Goal: Task Accomplishment & Management: Complete application form

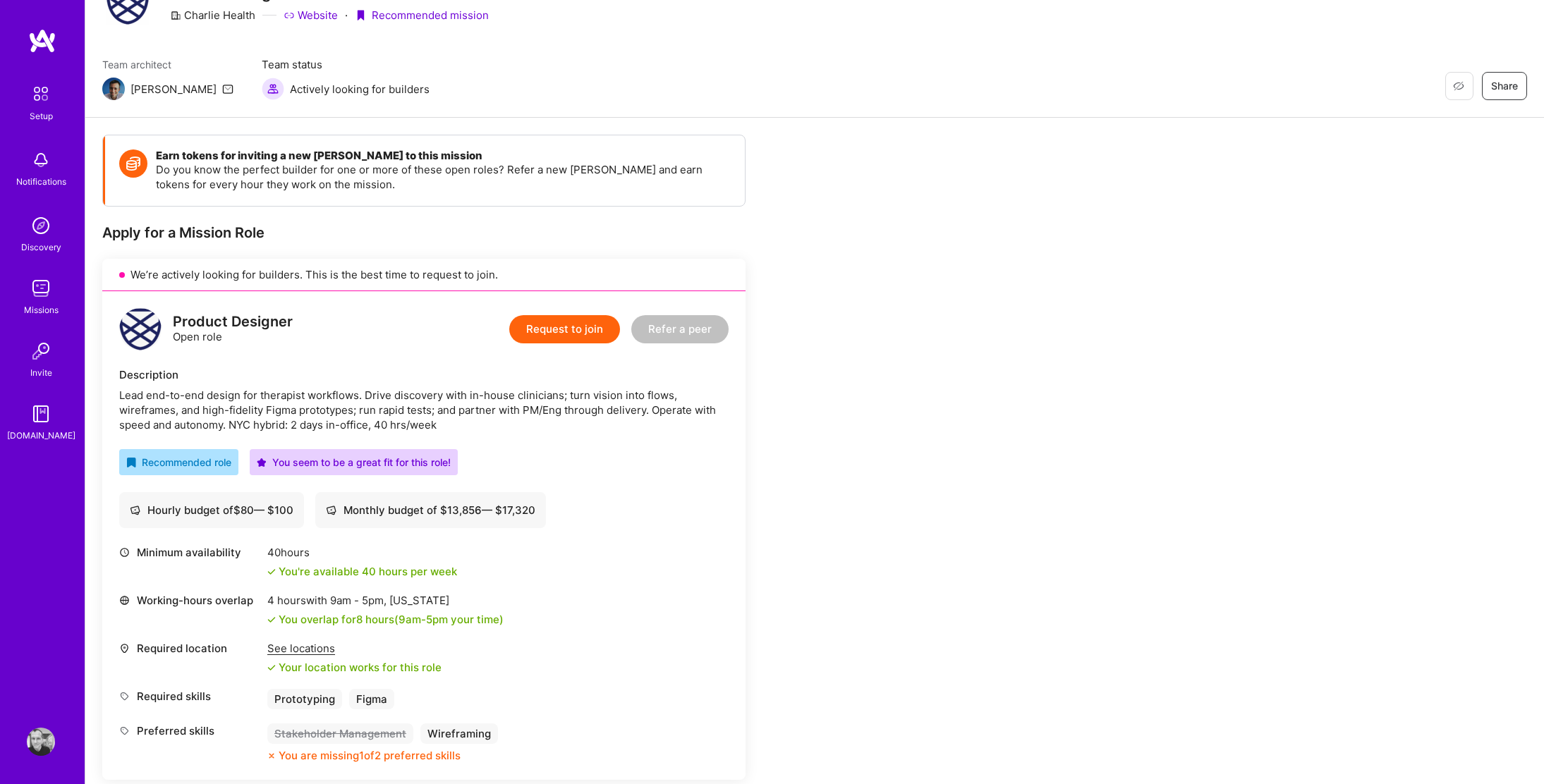
scroll to position [52, 0]
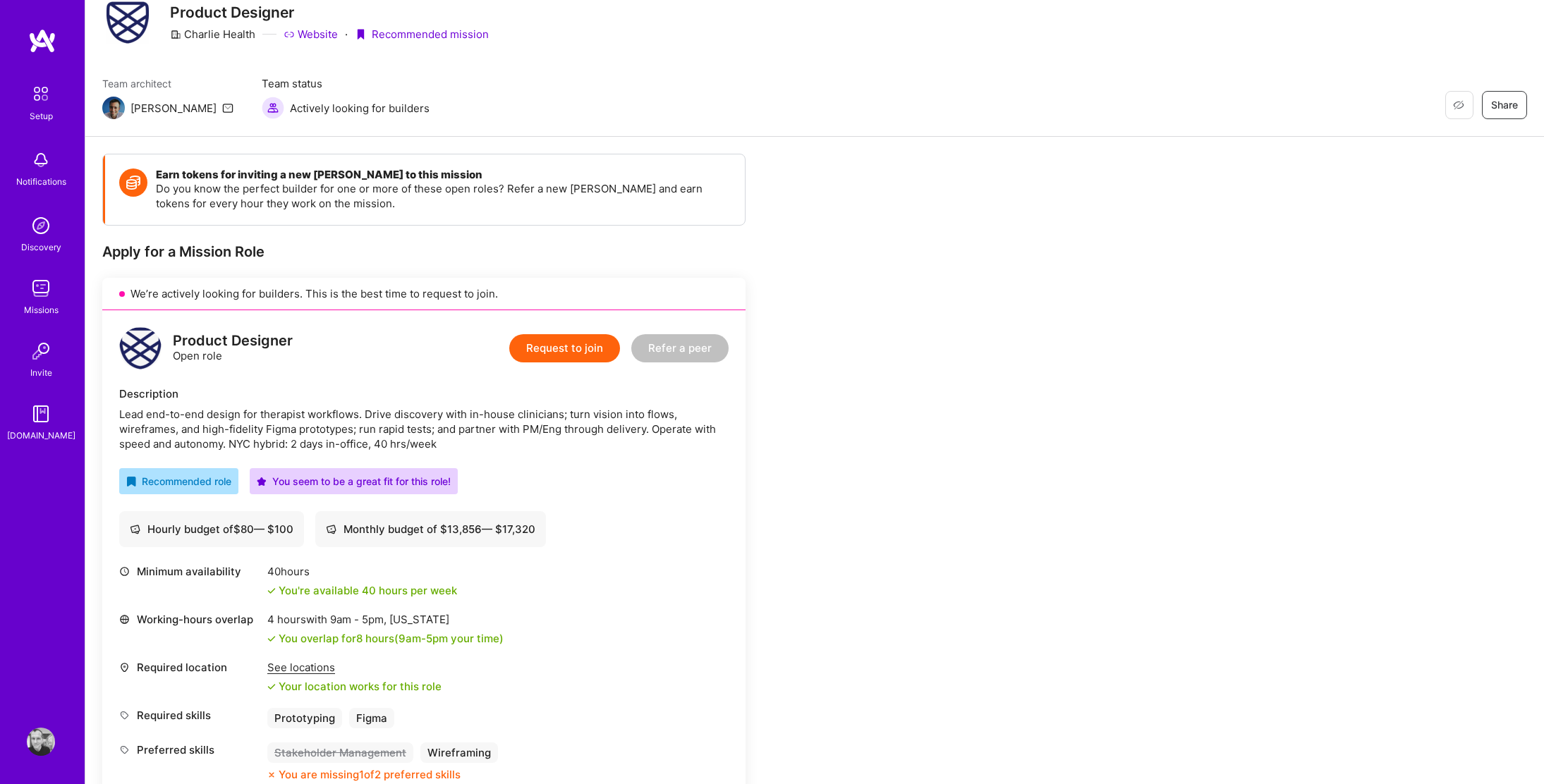
click at [586, 354] on button "Request to join" at bounding box center [564, 348] width 110 height 28
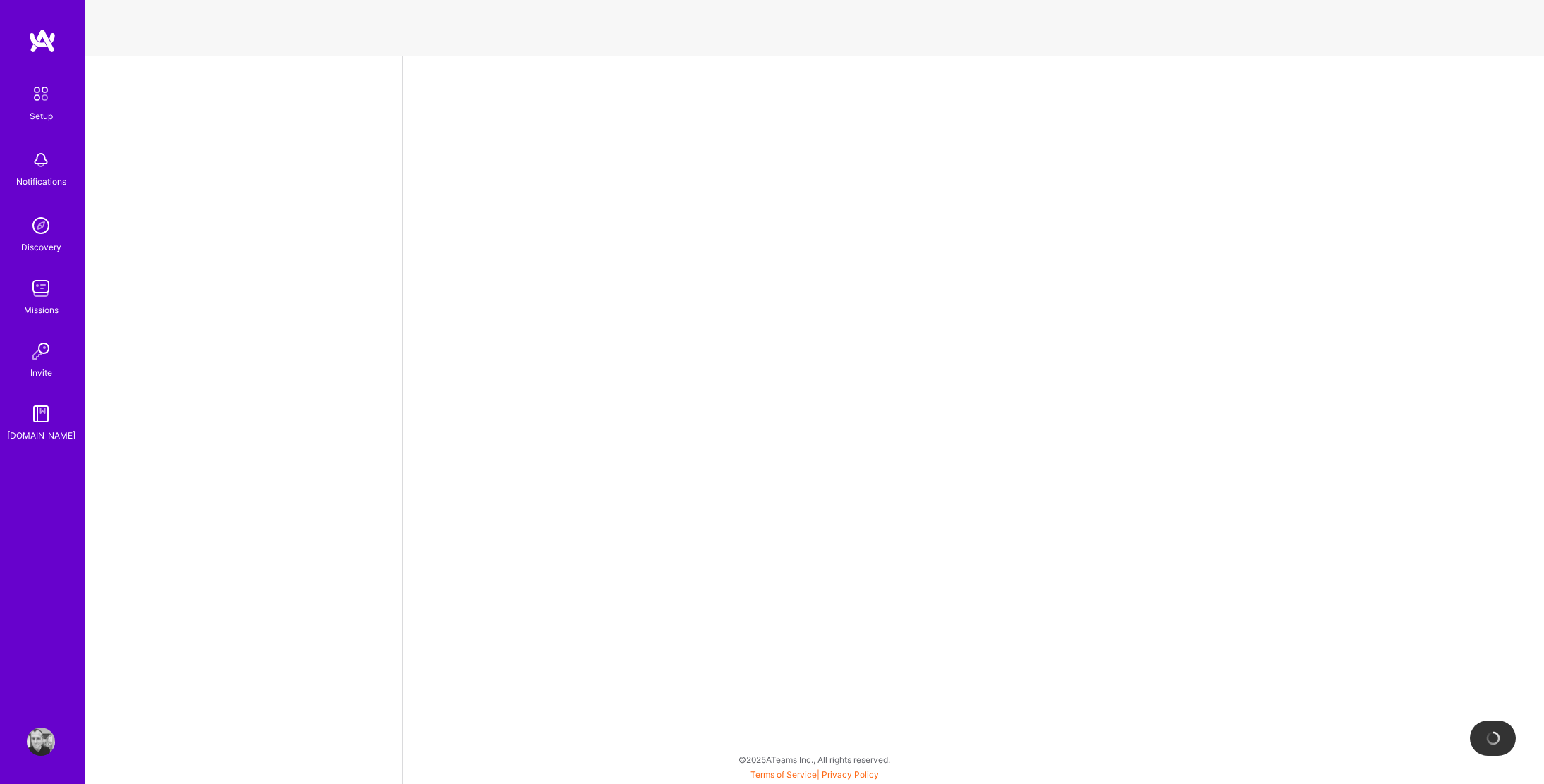
select select "US"
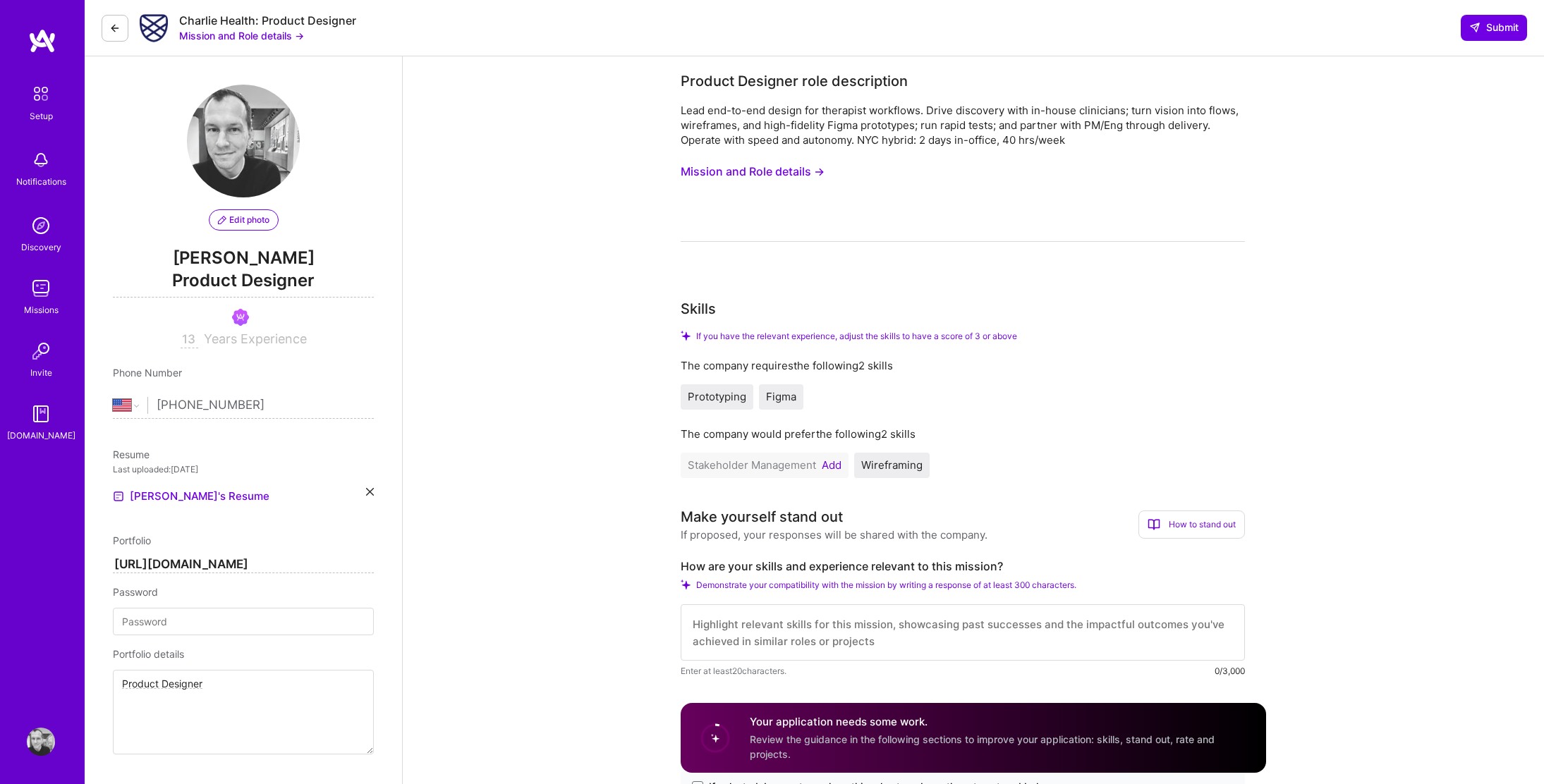
click at [269, 32] on button "Mission and Role details →" at bounding box center [241, 35] width 125 height 15
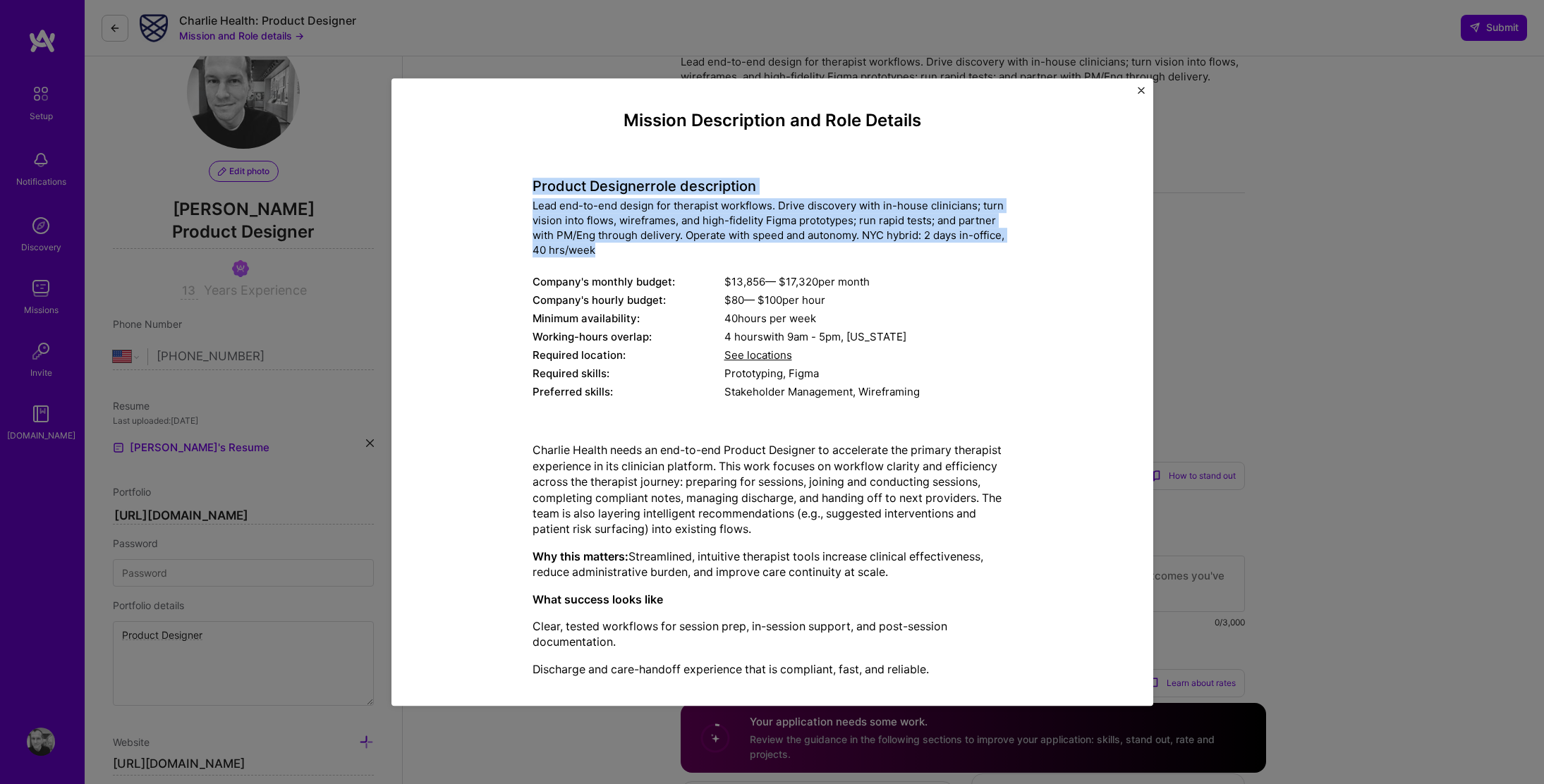
scroll to position [214, 0]
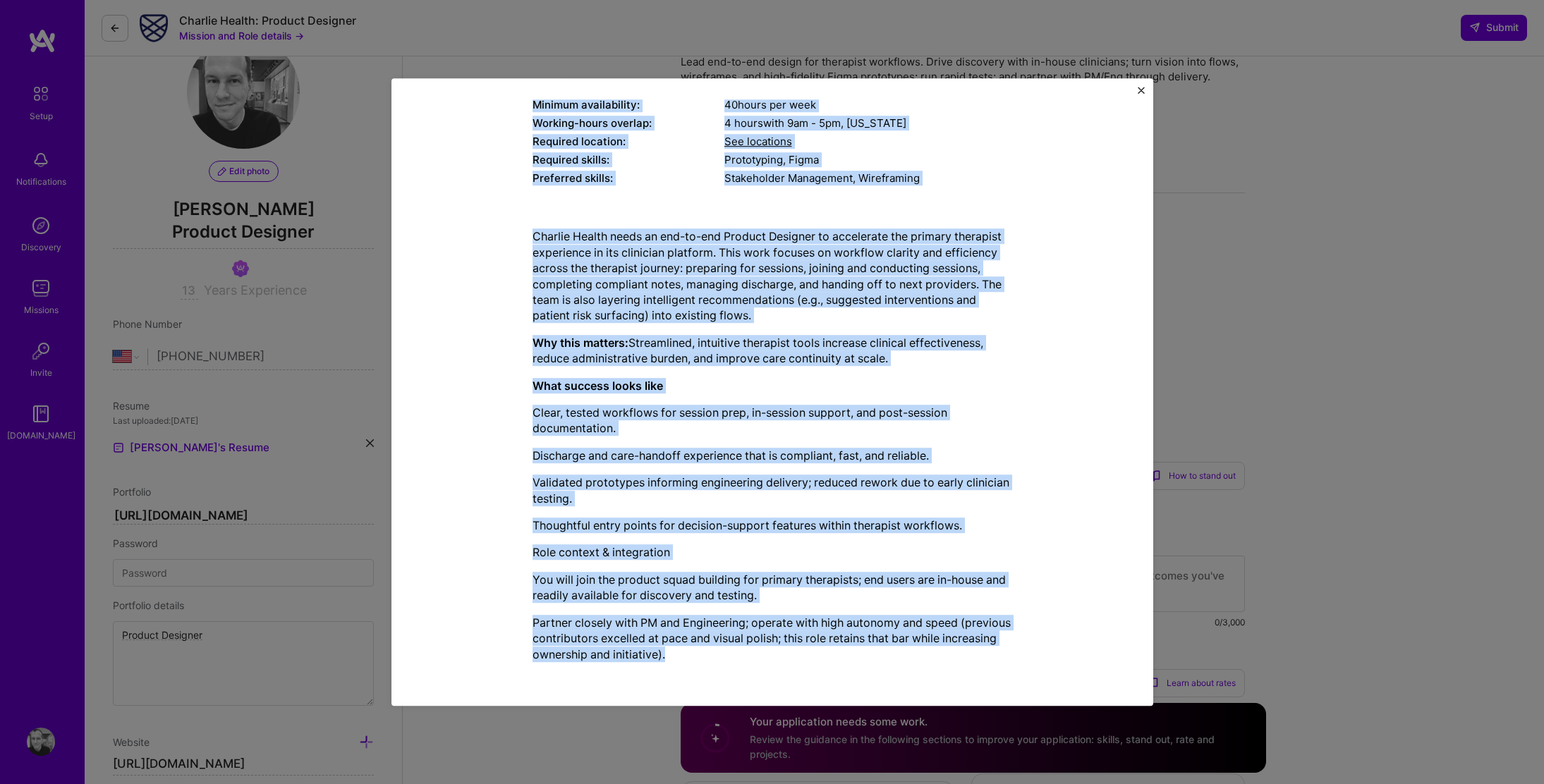
drag, startPoint x: 534, startPoint y: 183, endPoint x: 750, endPoint y: 659, distance: 522.7
click at [750, 659] on div "Mission Description and Role Details Product Designer role description Lead end…" at bounding box center [773, 285] width 480 height 777
copy div "Product Designer role description Lead end-to-end design for therapist workflow…"
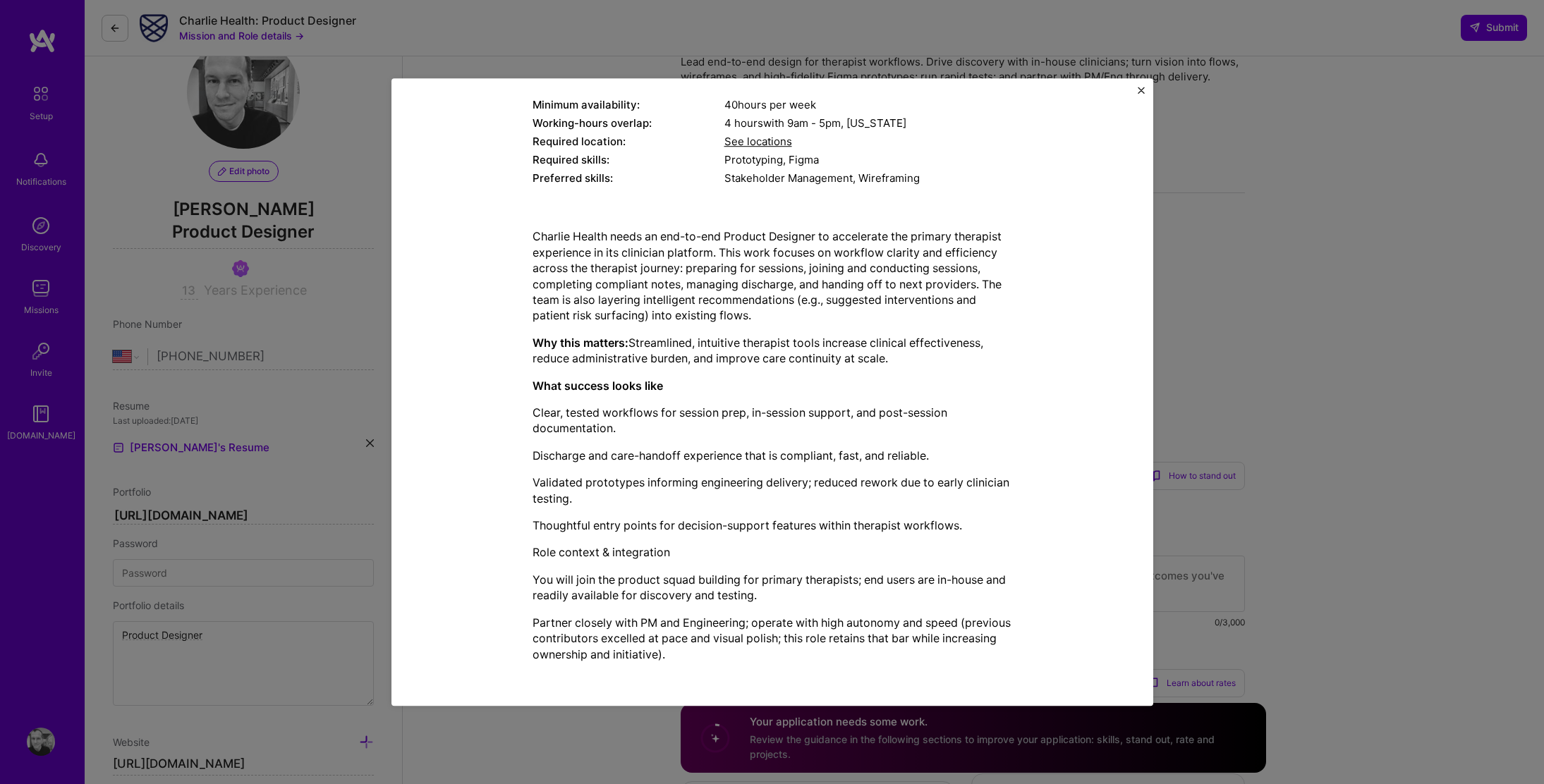
click at [1419, 436] on div "Mission Description and Role Details Product Designer role description Lead end…" at bounding box center [772, 392] width 1544 height 784
click at [1145, 88] on div "Mission Description and Role Details Product Designer role description Lead end…" at bounding box center [772, 391] width 762 height 627
click at [1144, 88] on img "Close" at bounding box center [1142, 90] width 7 height 7
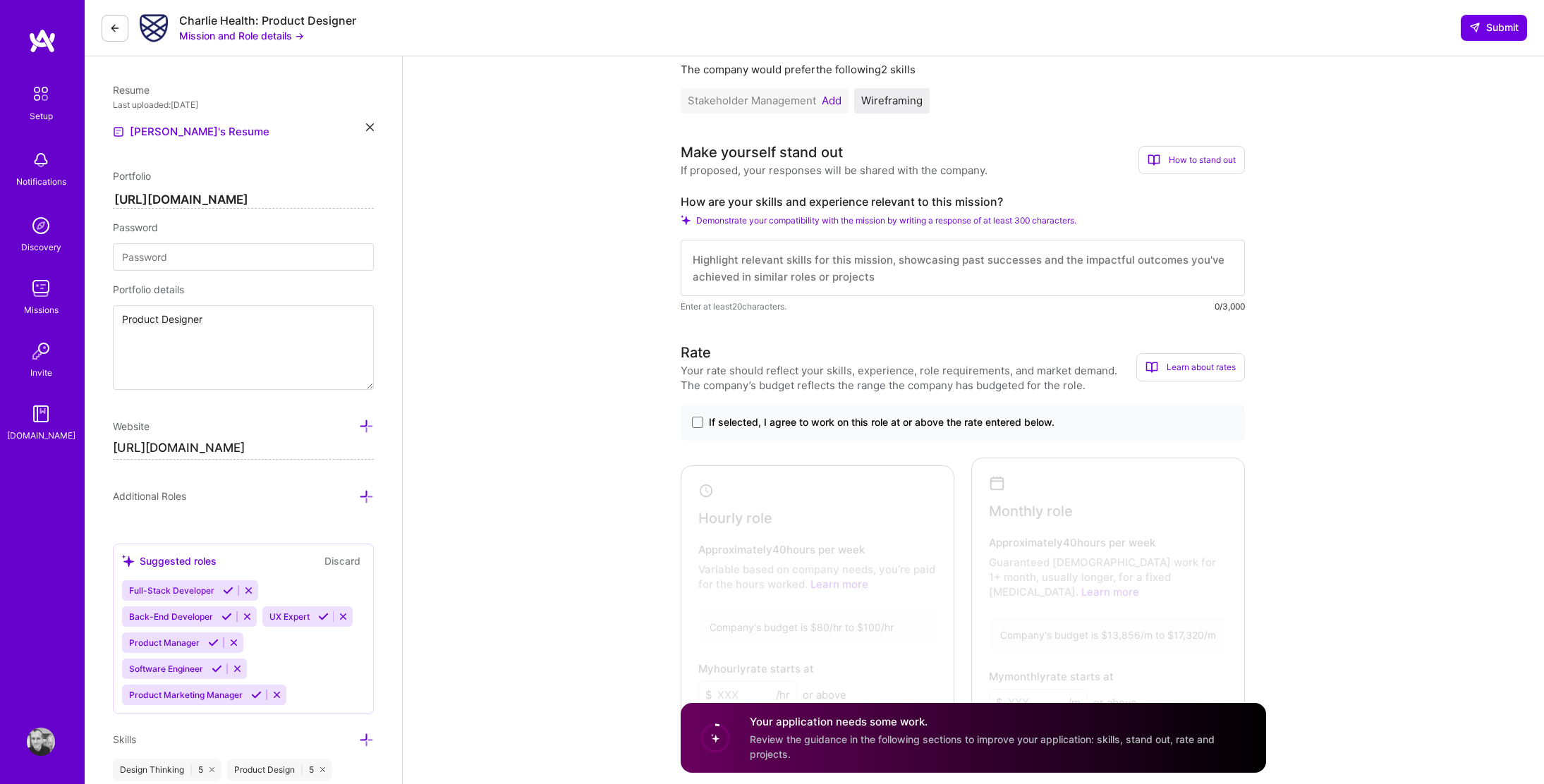
scroll to position [380, 0]
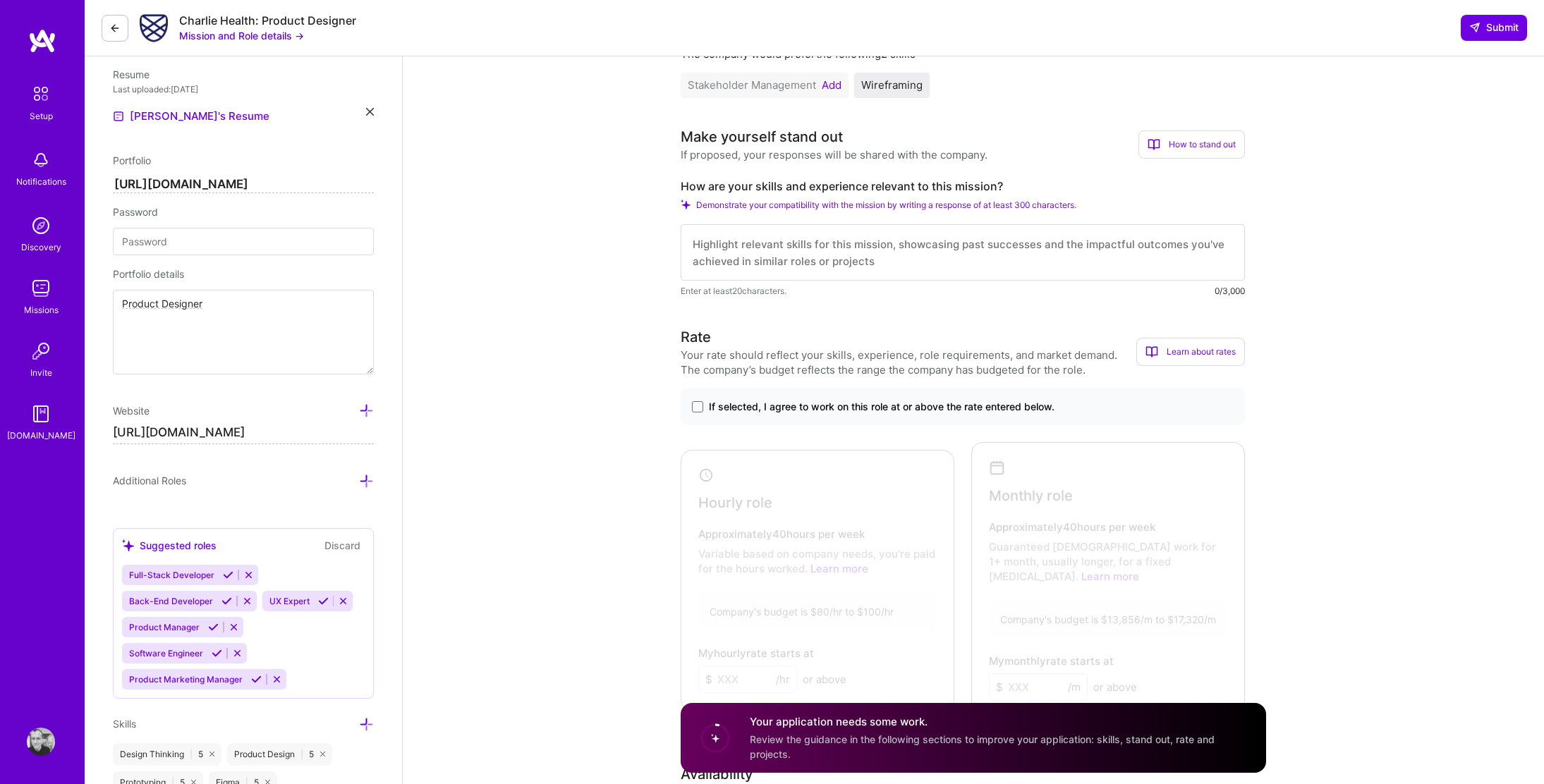
click at [992, 406] on span "If selected, I agree to work on this role at or above the rate entered below." at bounding box center [882, 407] width 346 height 14
click at [0, 0] on input "If selected, I agree to work on this role at or above the rate entered below." at bounding box center [0, 0] width 0 height 0
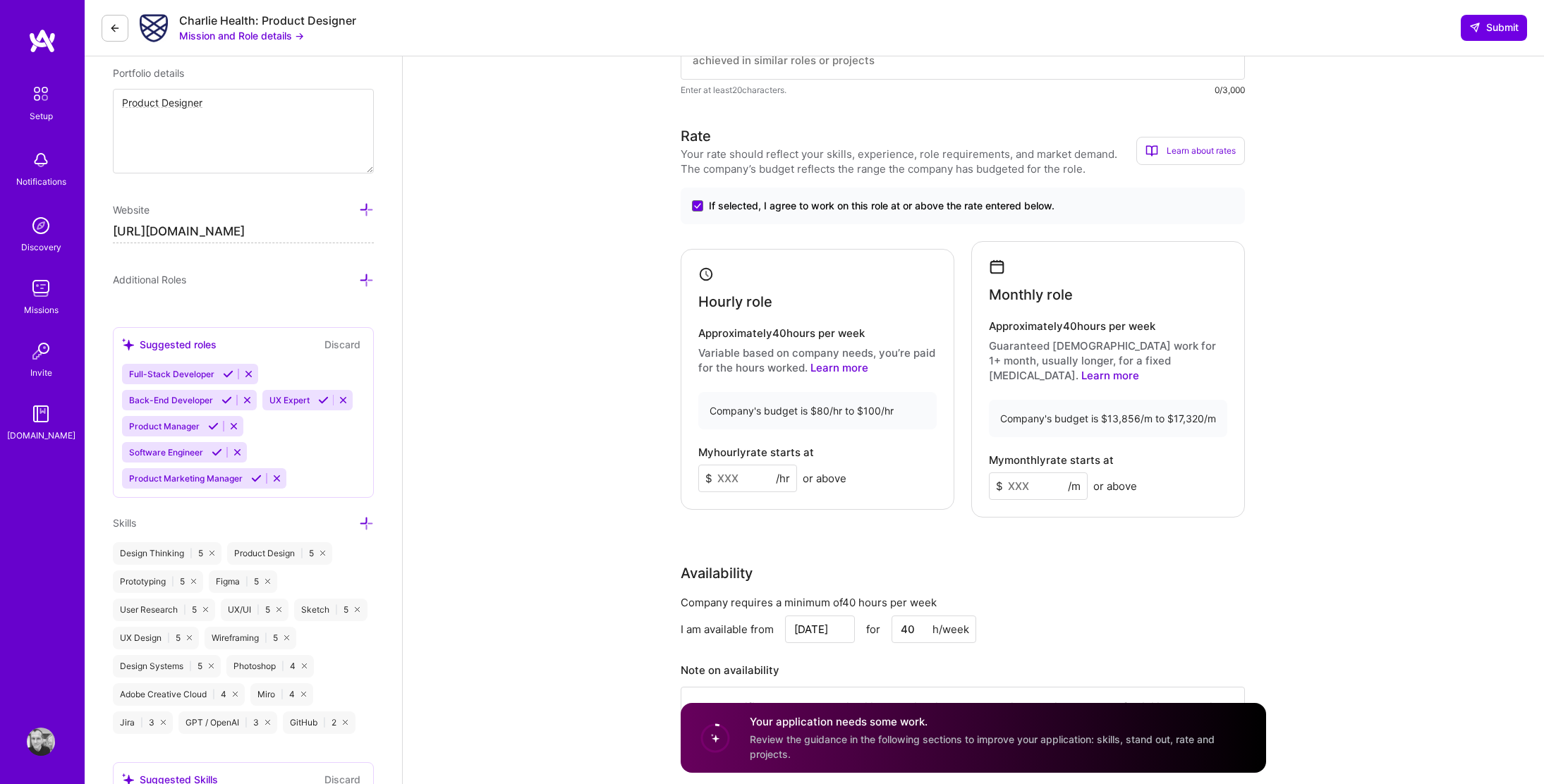
scroll to position [590, 0]
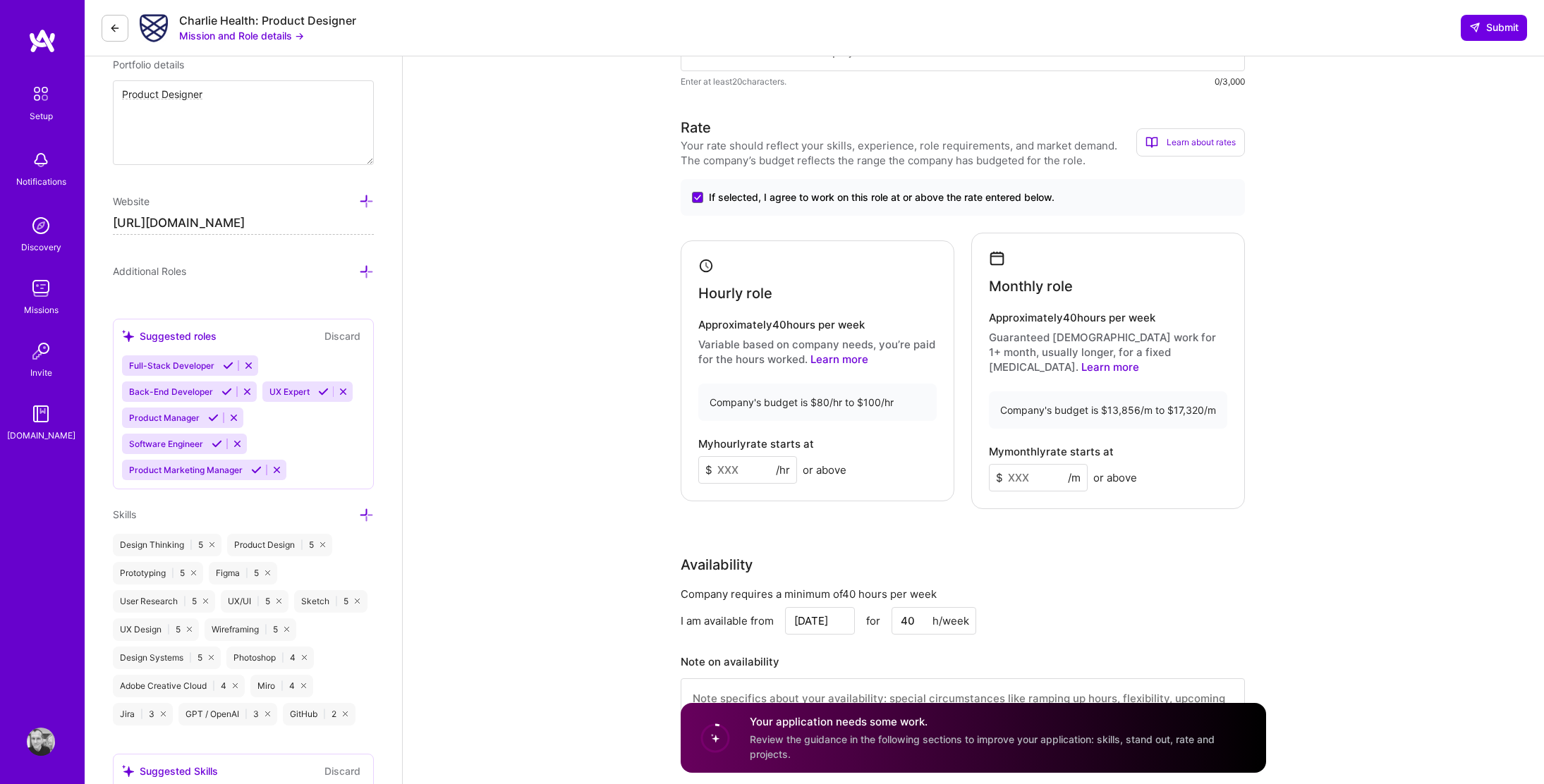
click at [741, 463] on input at bounding box center [747, 470] width 99 height 27
type input "100"
type input "14500"
click at [1018, 464] on input "14500" at bounding box center [1038, 478] width 99 height 27
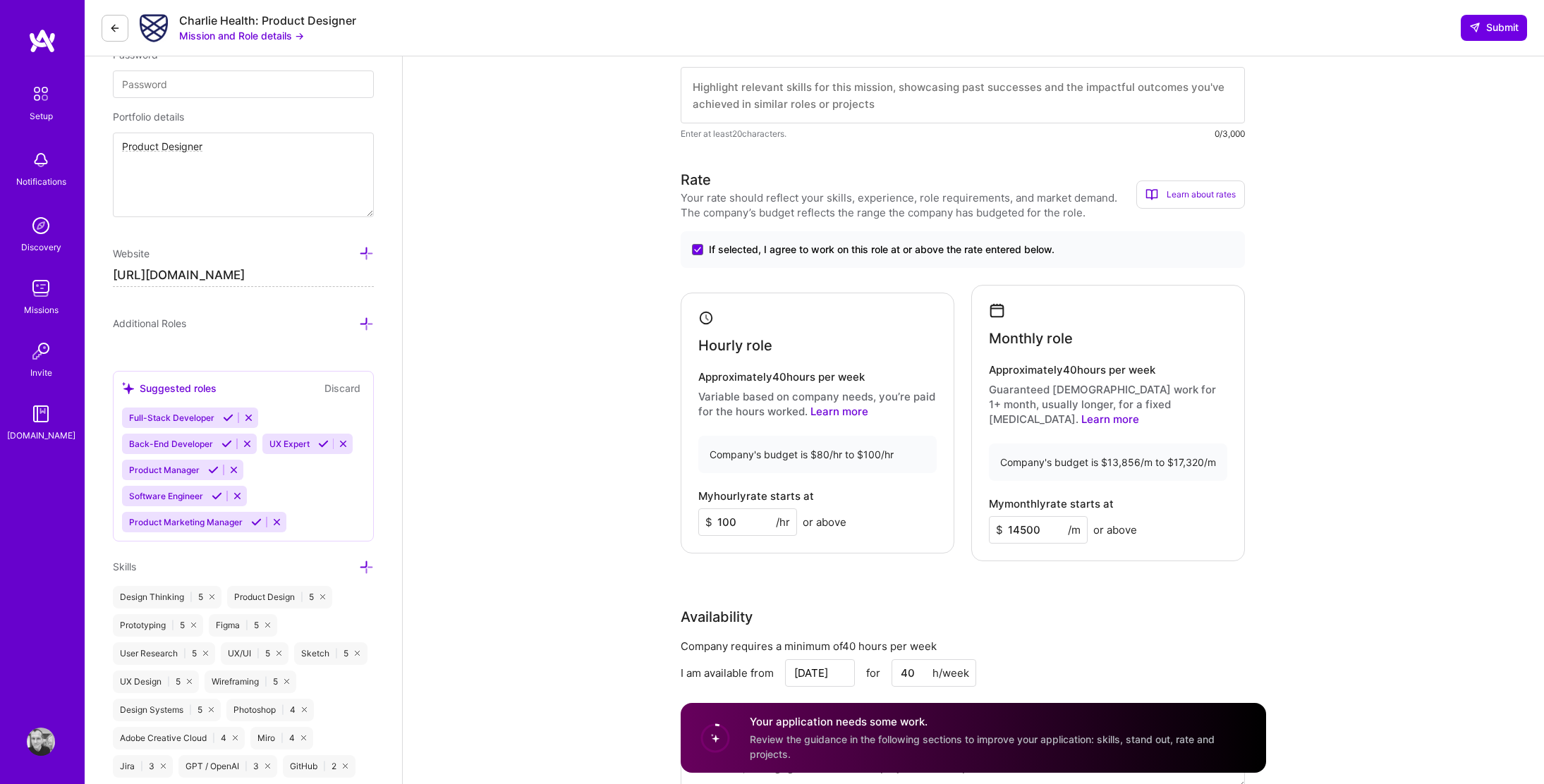
scroll to position [536, 0]
click at [1140, 413] on link "Learn more" at bounding box center [1111, 419] width 58 height 14
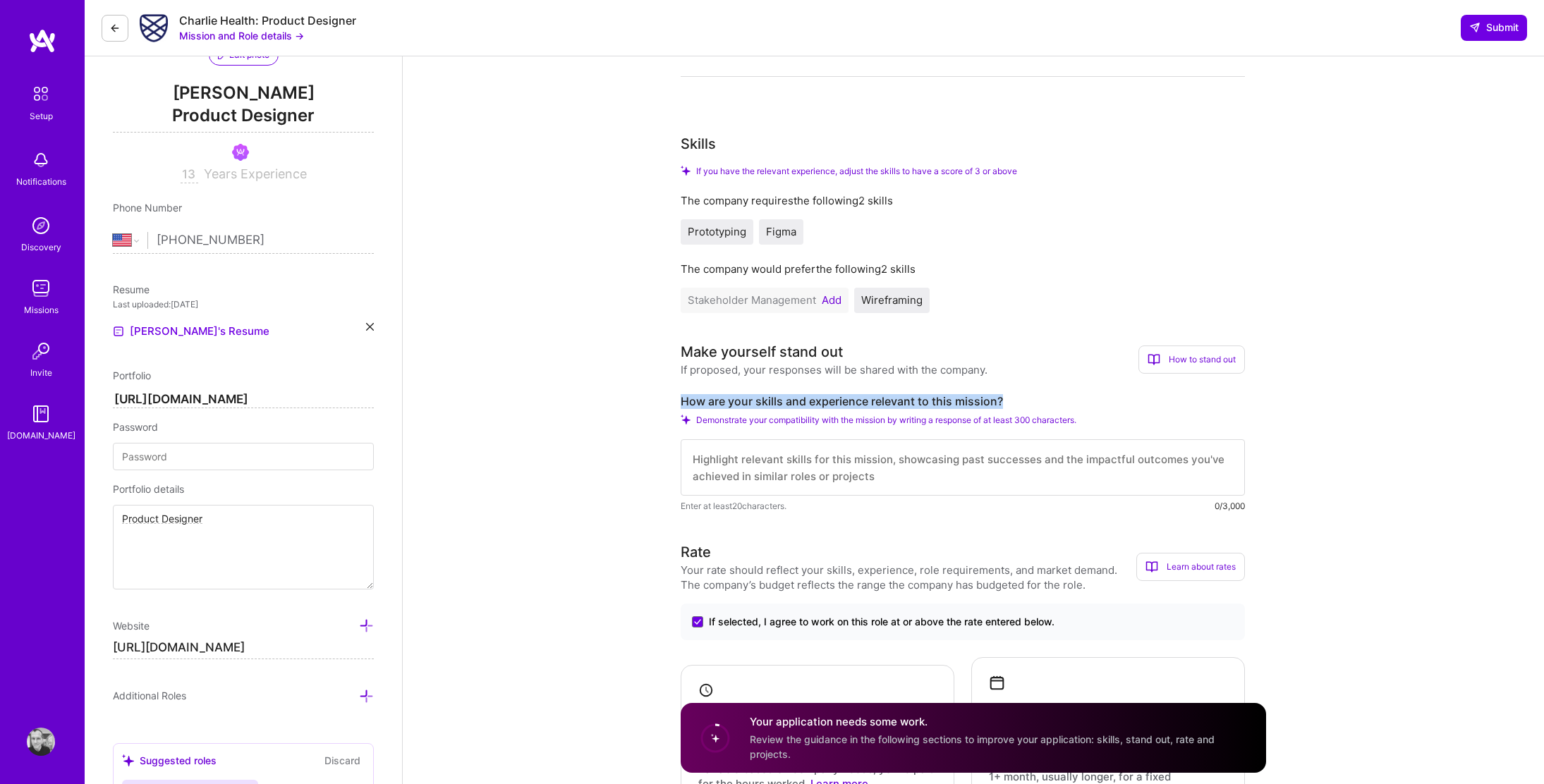
drag, startPoint x: 680, startPoint y: 397, endPoint x: 1009, endPoint y: 405, distance: 329.1
copy label "How are your skills and experience relevant to this mission?"
click at [770, 452] on textarea at bounding box center [963, 468] width 564 height 56
paste textarea "I have over 10 years of experience designing end-to-end workflows in fast-paced…"
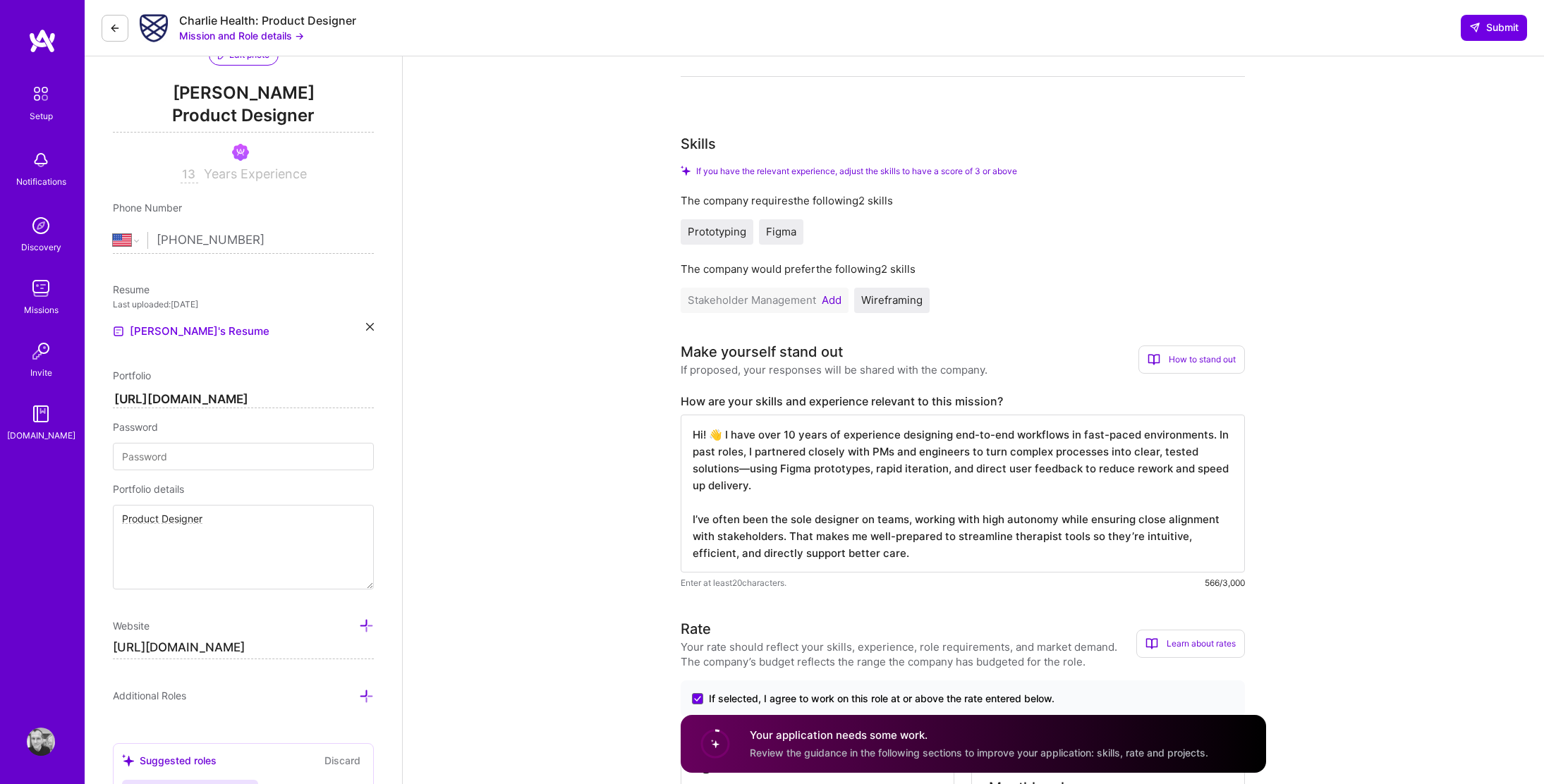
click at [744, 473] on textarea "Hi! 👋 I have over 10 years of experience designing end-to-end workflows in fast…" at bounding box center [963, 493] width 564 height 158
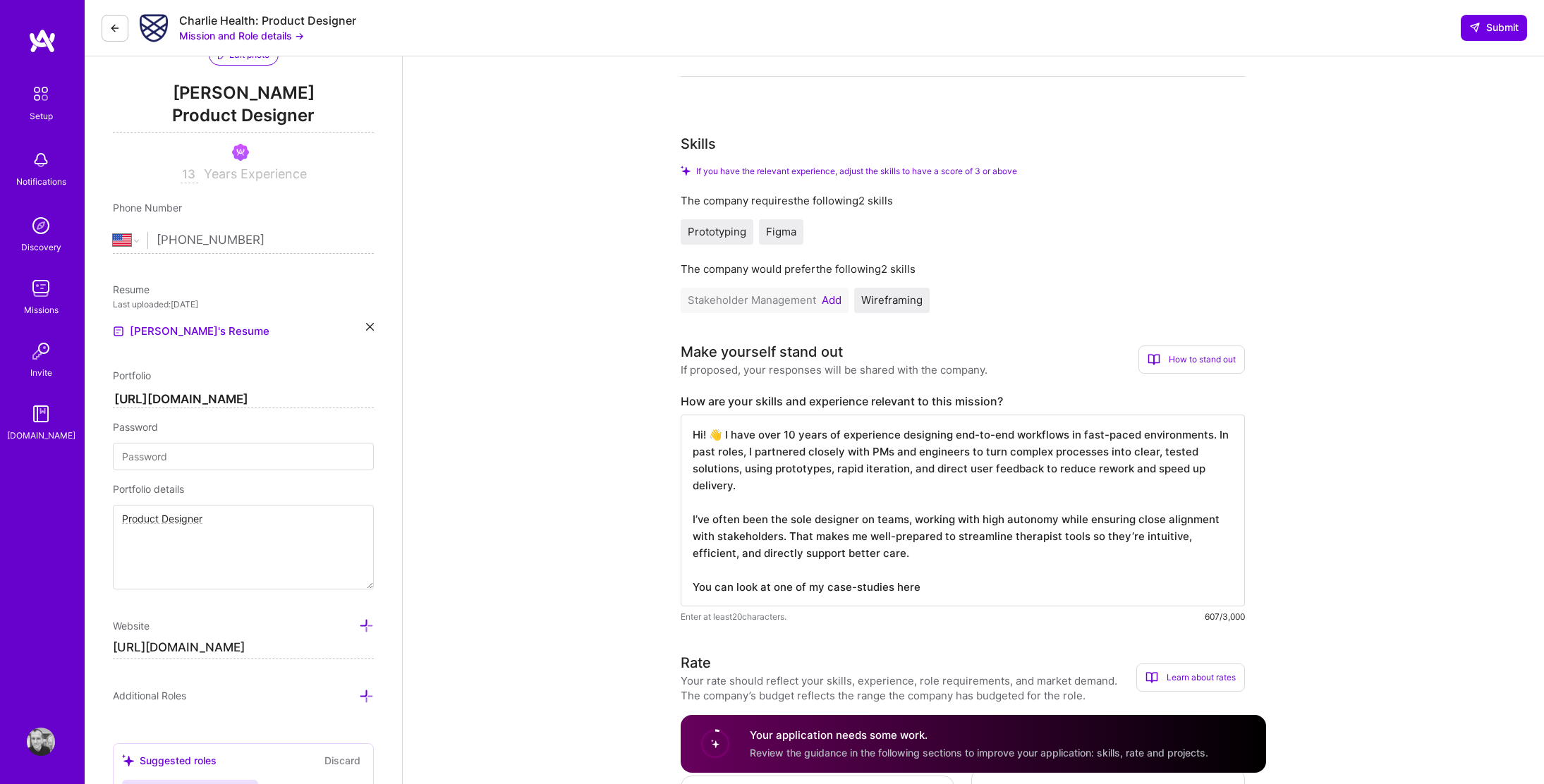
paste textarea "https://www.beliv.net/projects/ventra-go-marketplace"
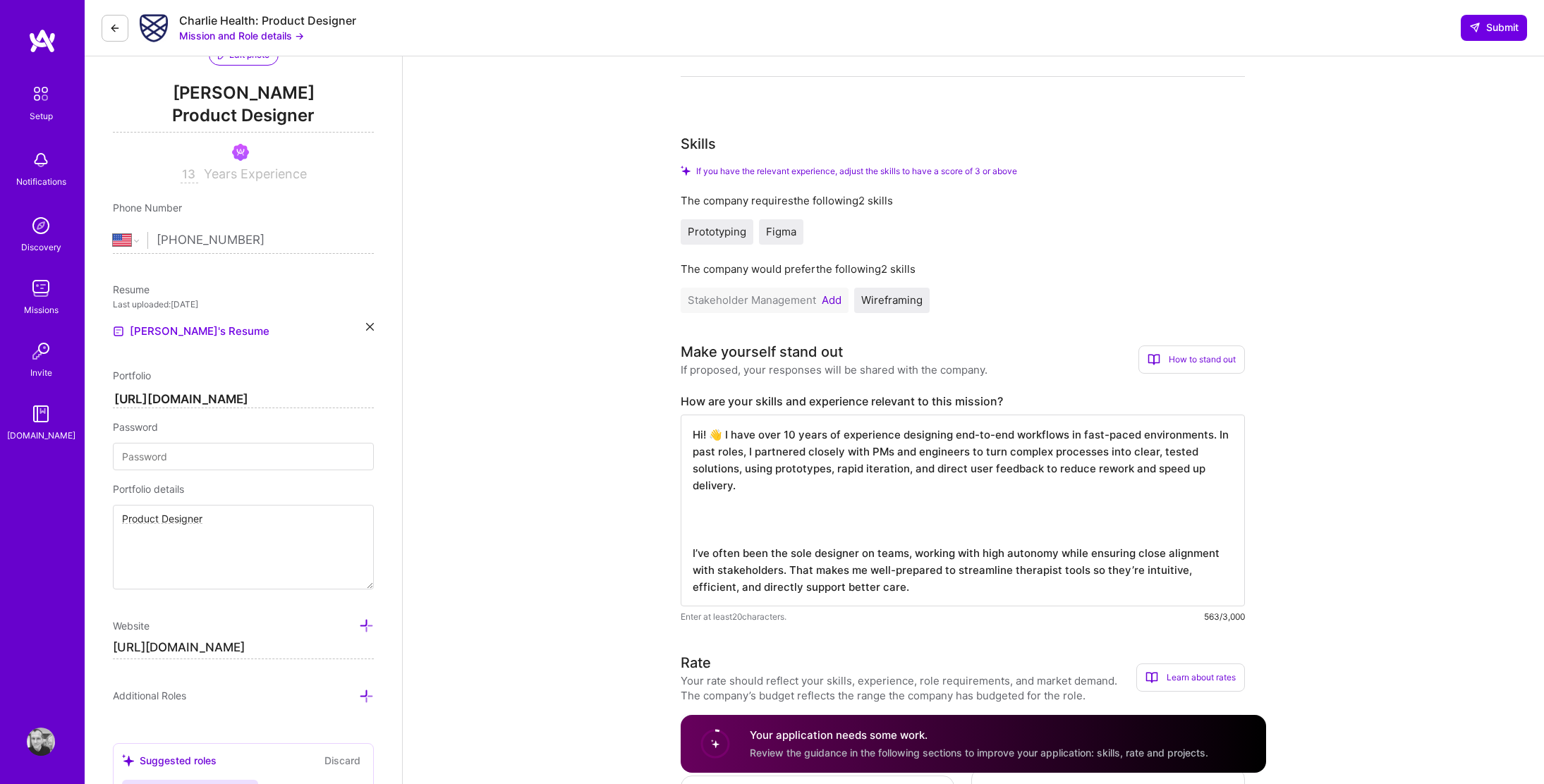
paste textarea "You can see an example of this in my case study here: www.beliv.net/projects/ve…"
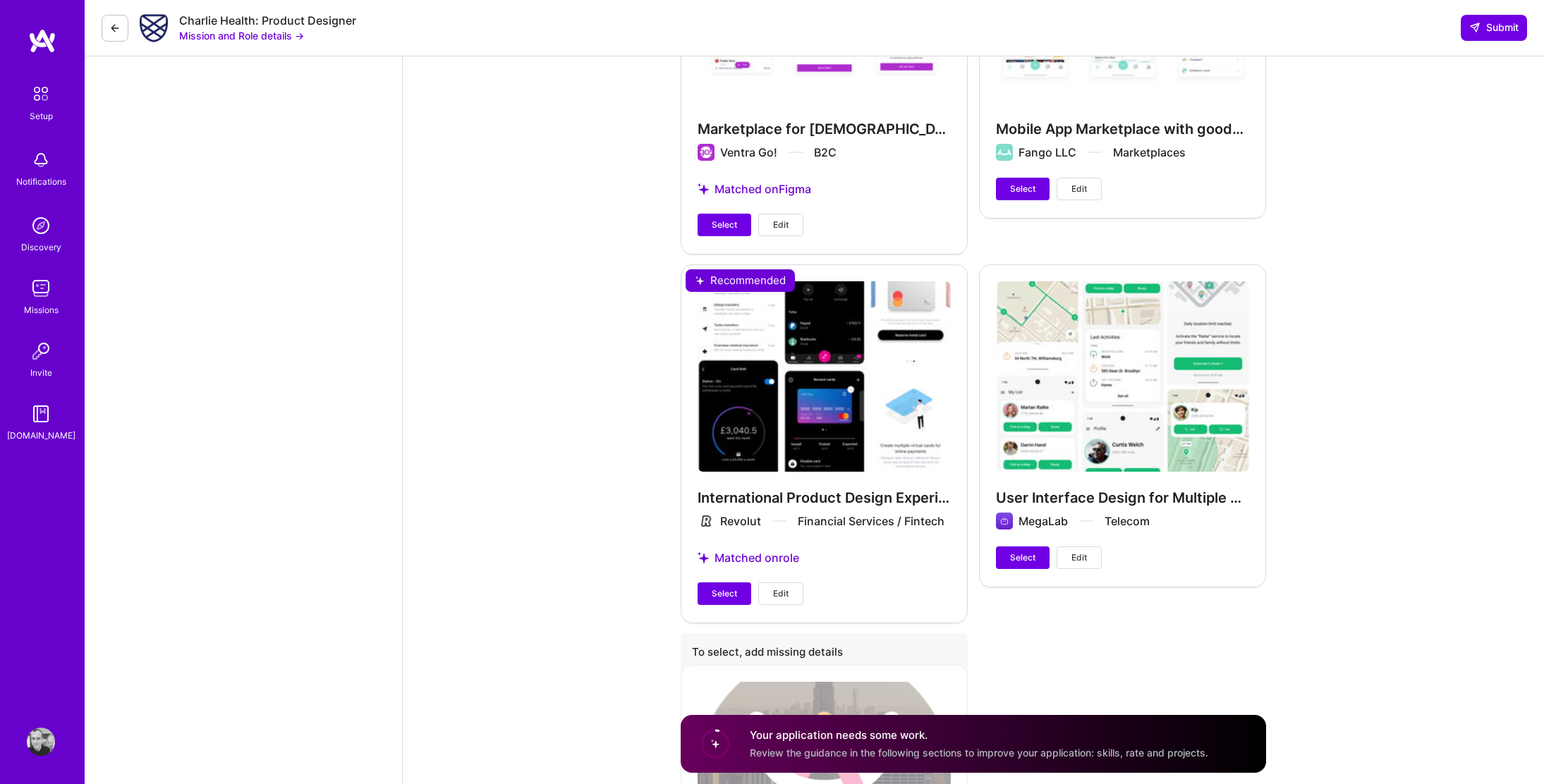
scroll to position [2608, 0]
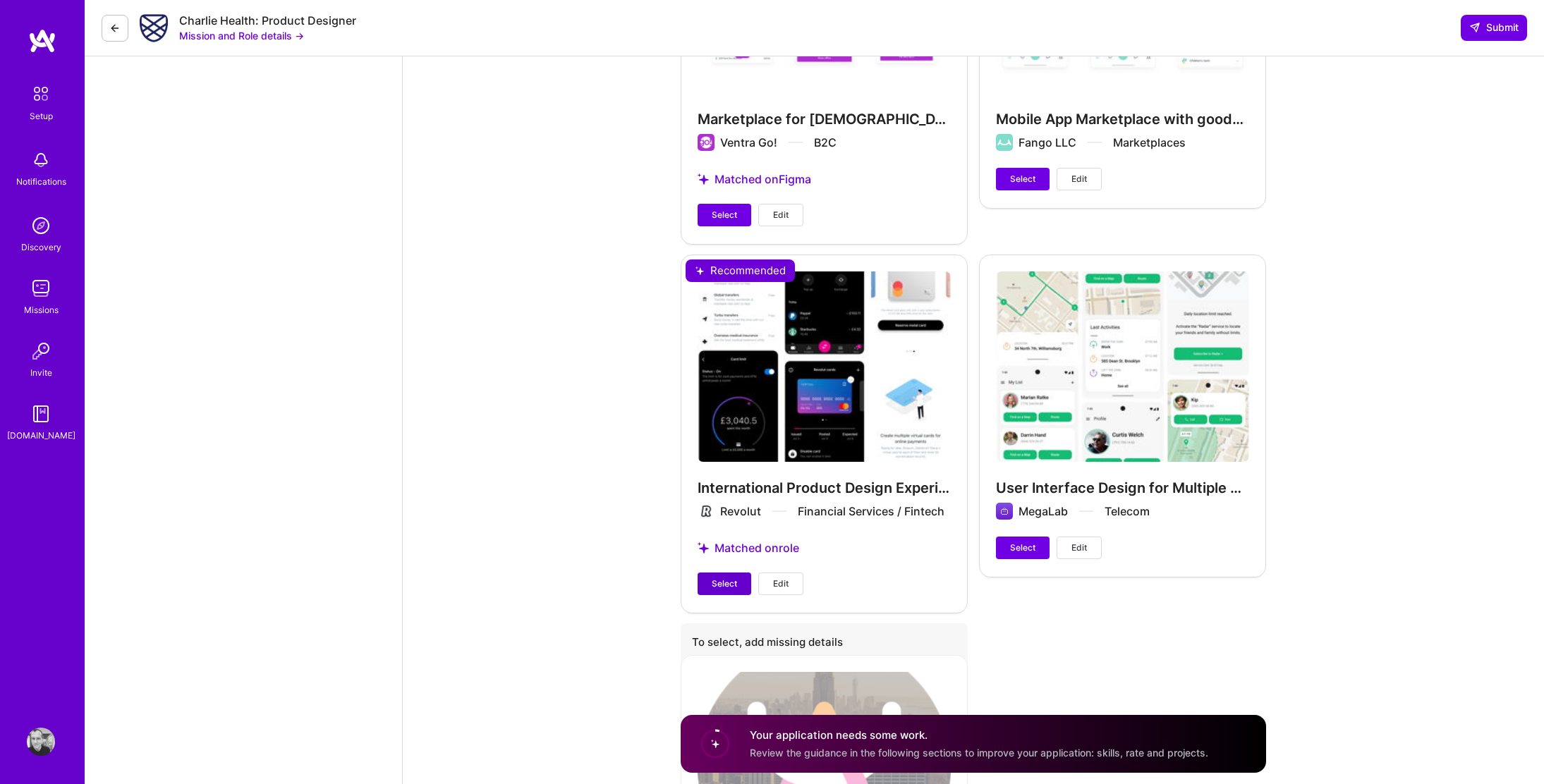
click at [719, 572] on button "Select" at bounding box center [724, 583] width 53 height 22
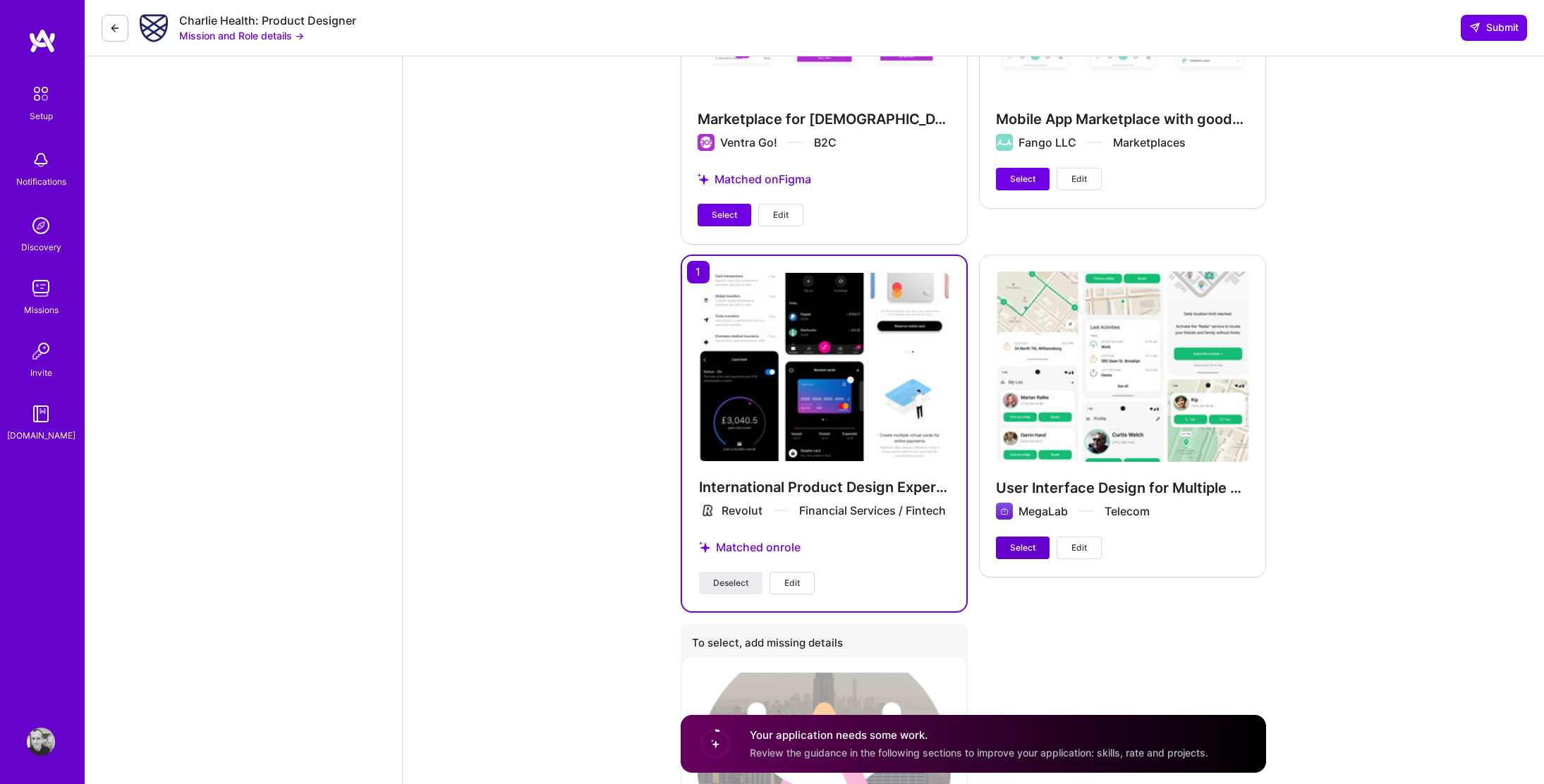
click at [1027, 541] on span "Select" at bounding box center [1023, 548] width 25 height 13
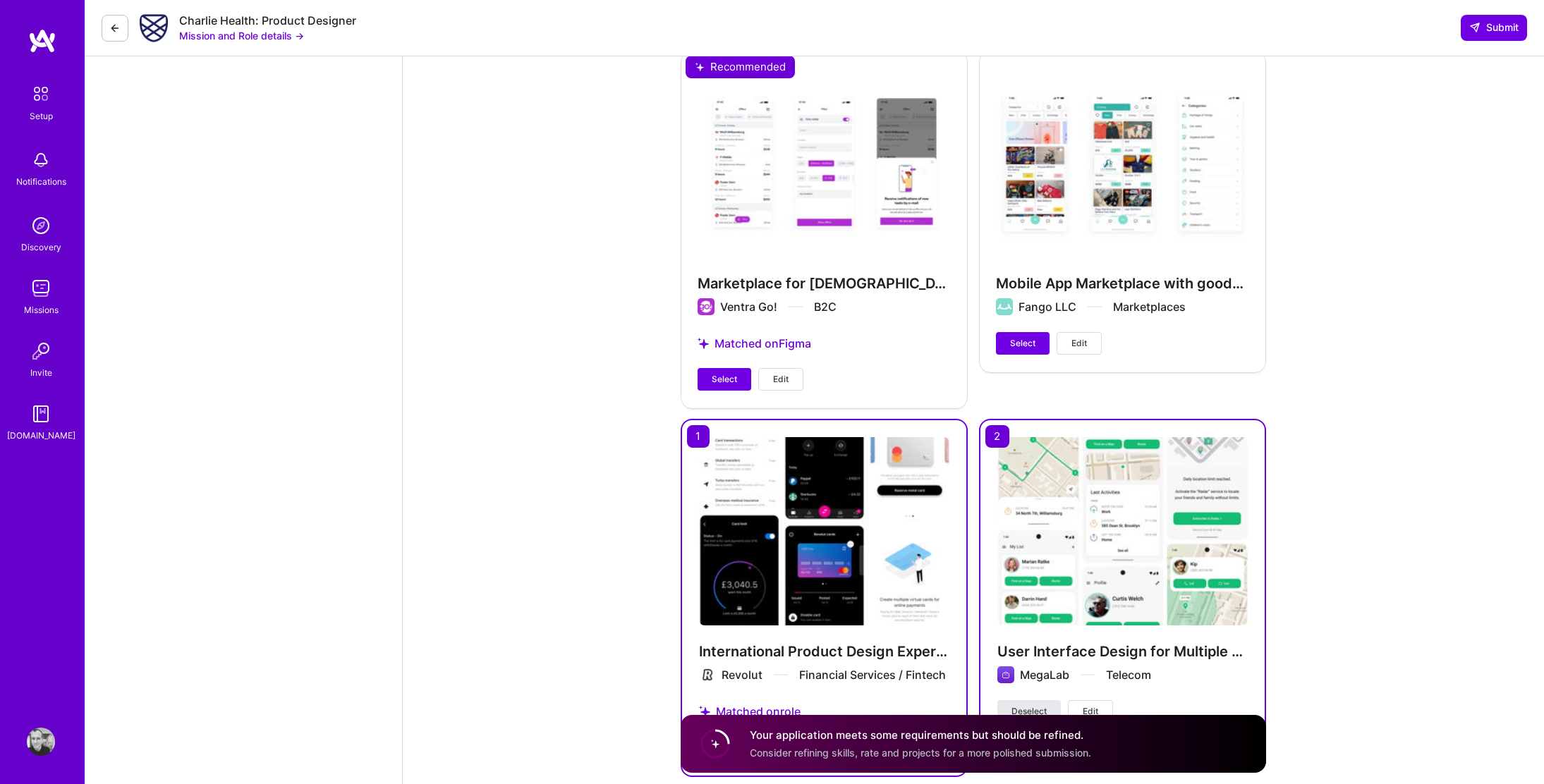
scroll to position [2331, 0]
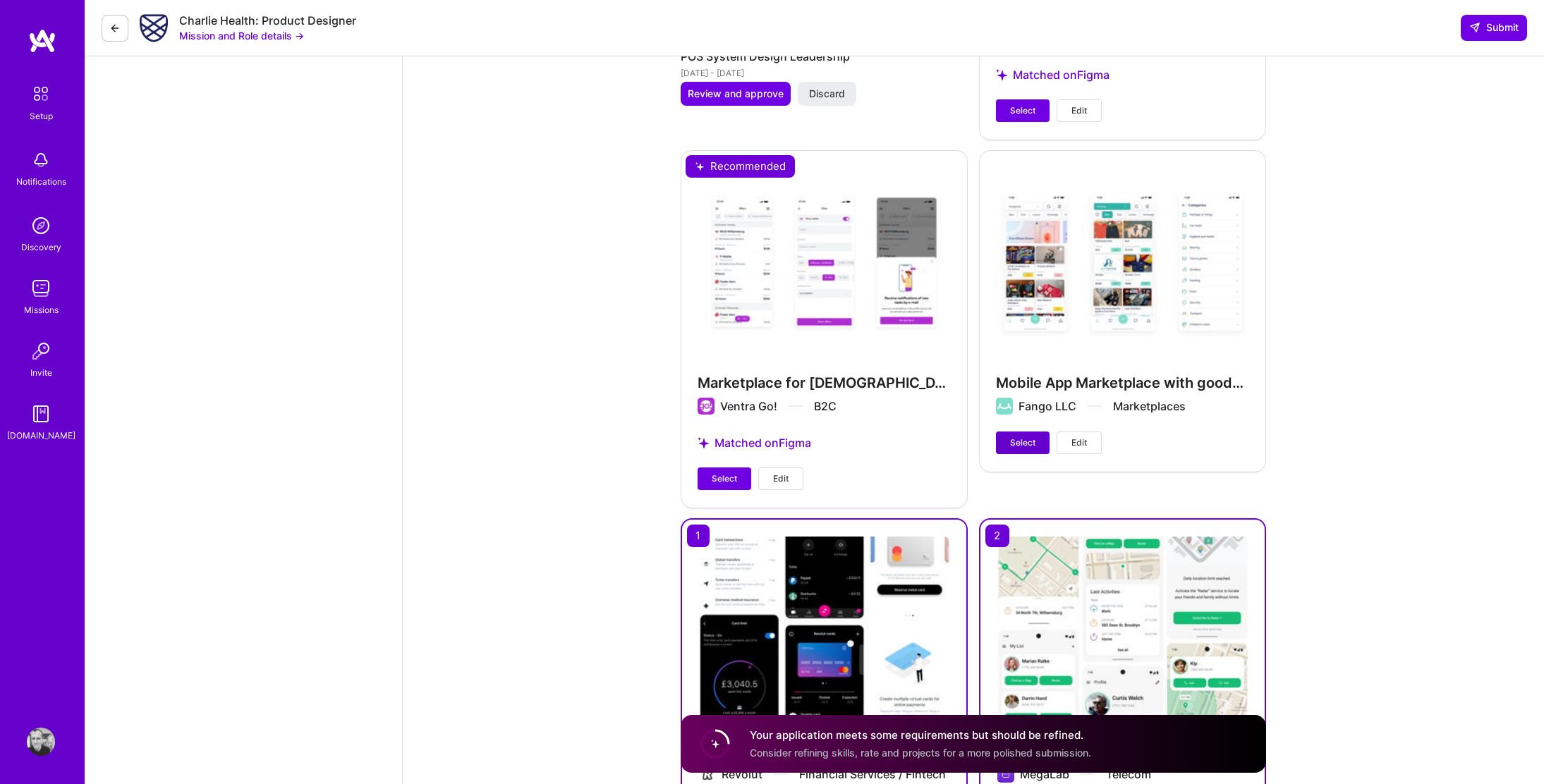
click at [1030, 437] on span "Select" at bounding box center [1023, 443] width 25 height 13
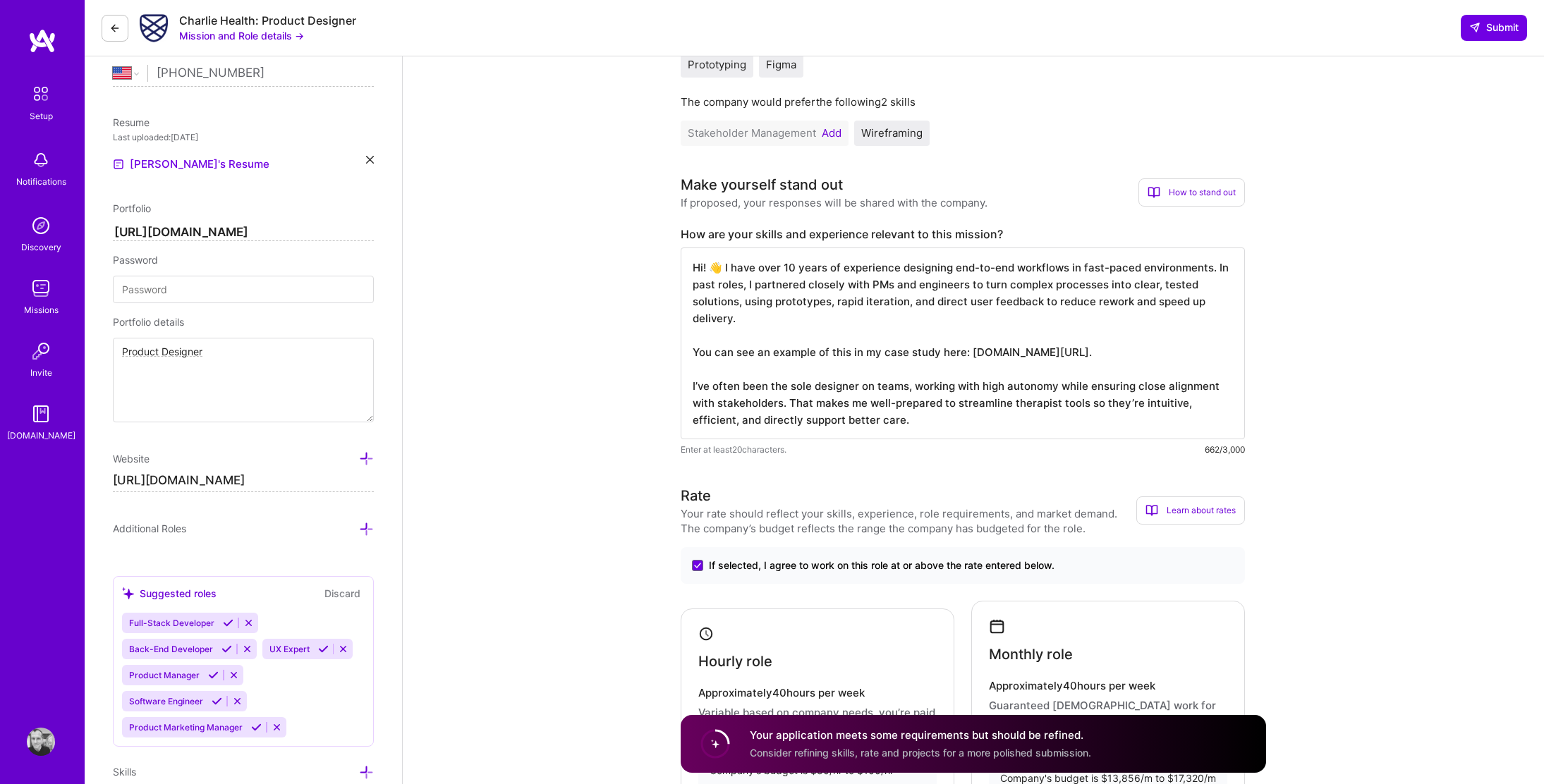
scroll to position [440, 0]
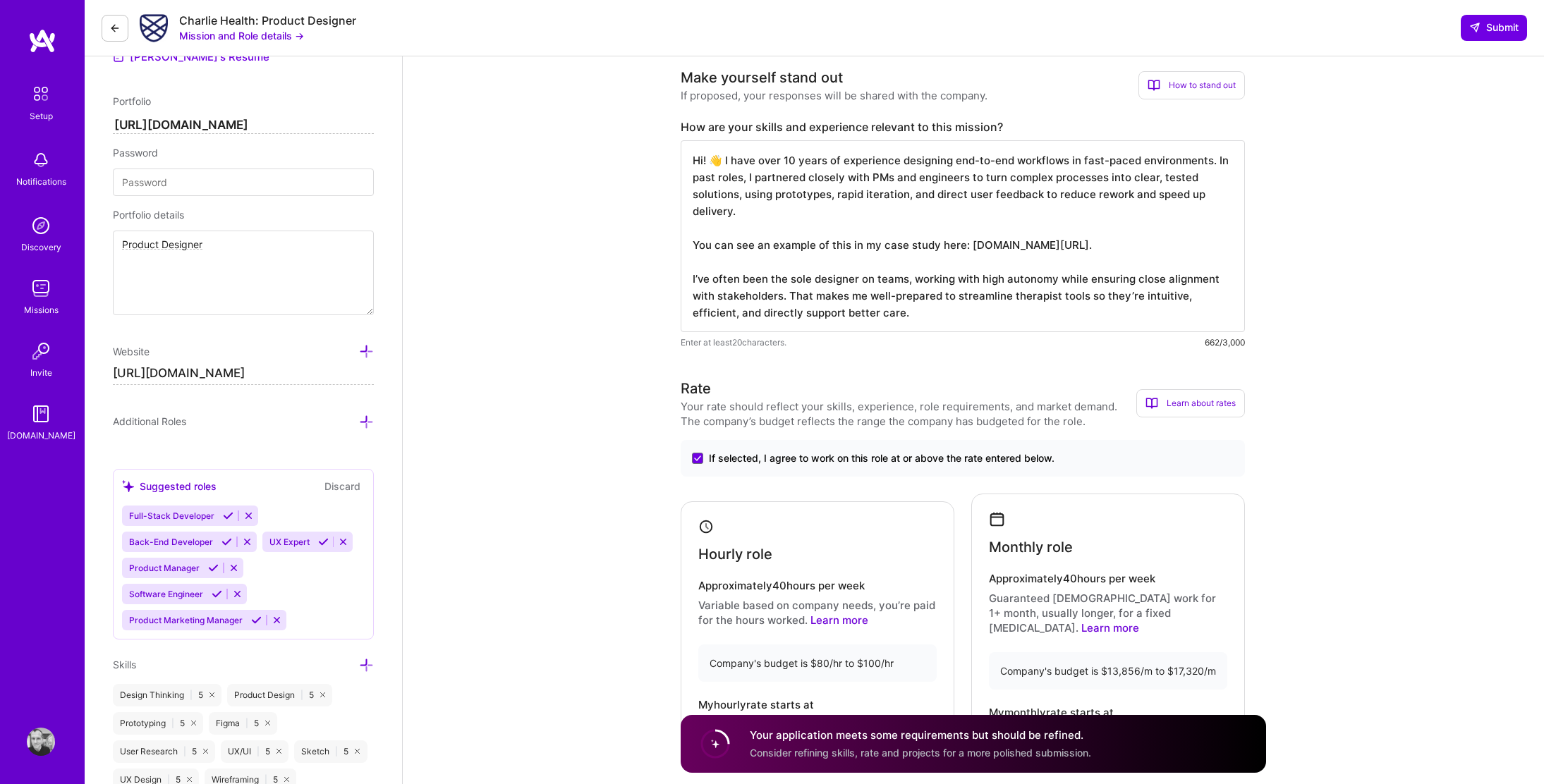
click at [904, 322] on textarea "Hi! 👋 I have over 10 years of experience designing end-to-end workflows in fast…" at bounding box center [963, 236] width 564 height 192
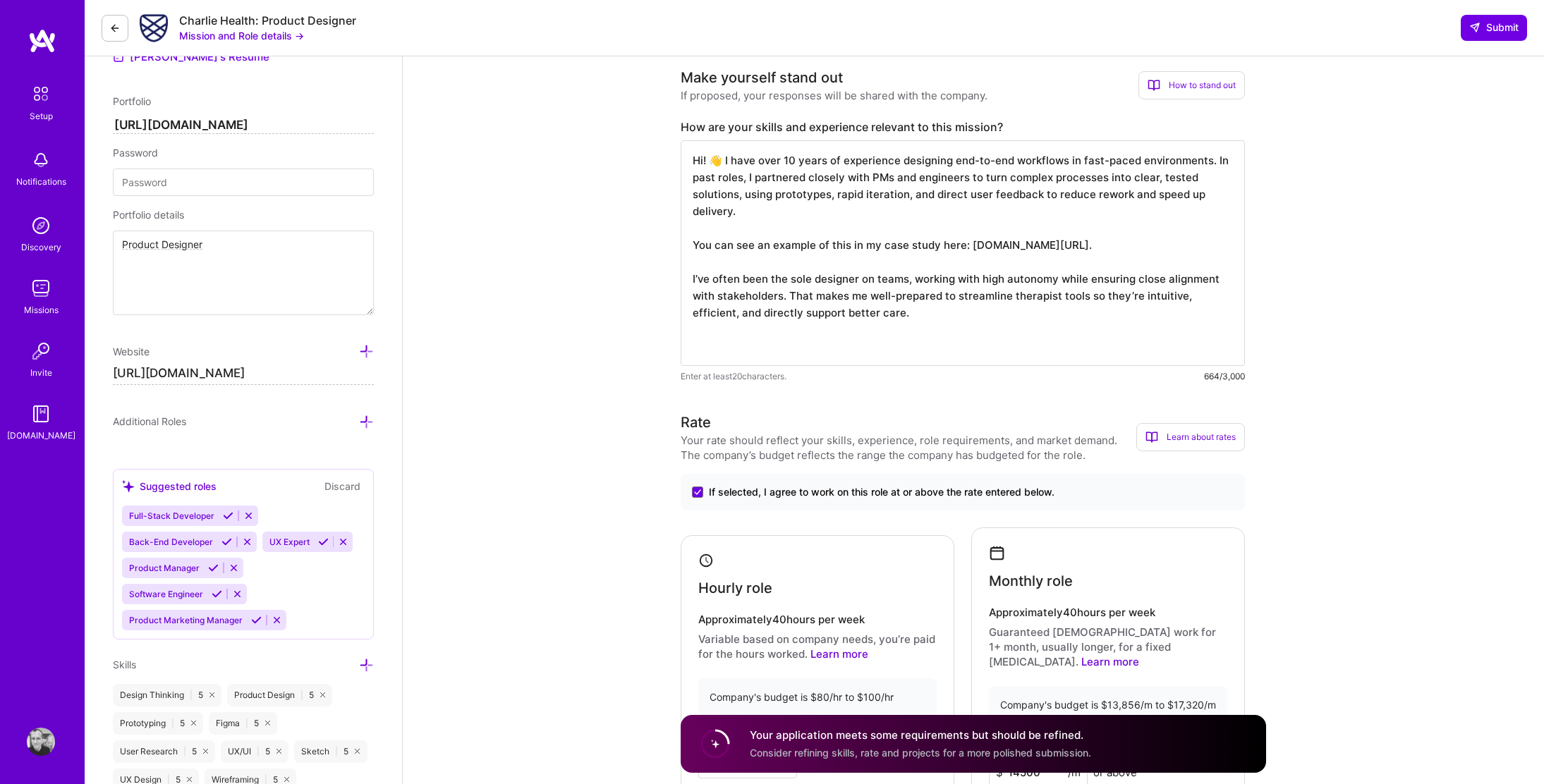
paste textarea "P.S. I’m based in Brooklyn and available for hybrid work in NYC."
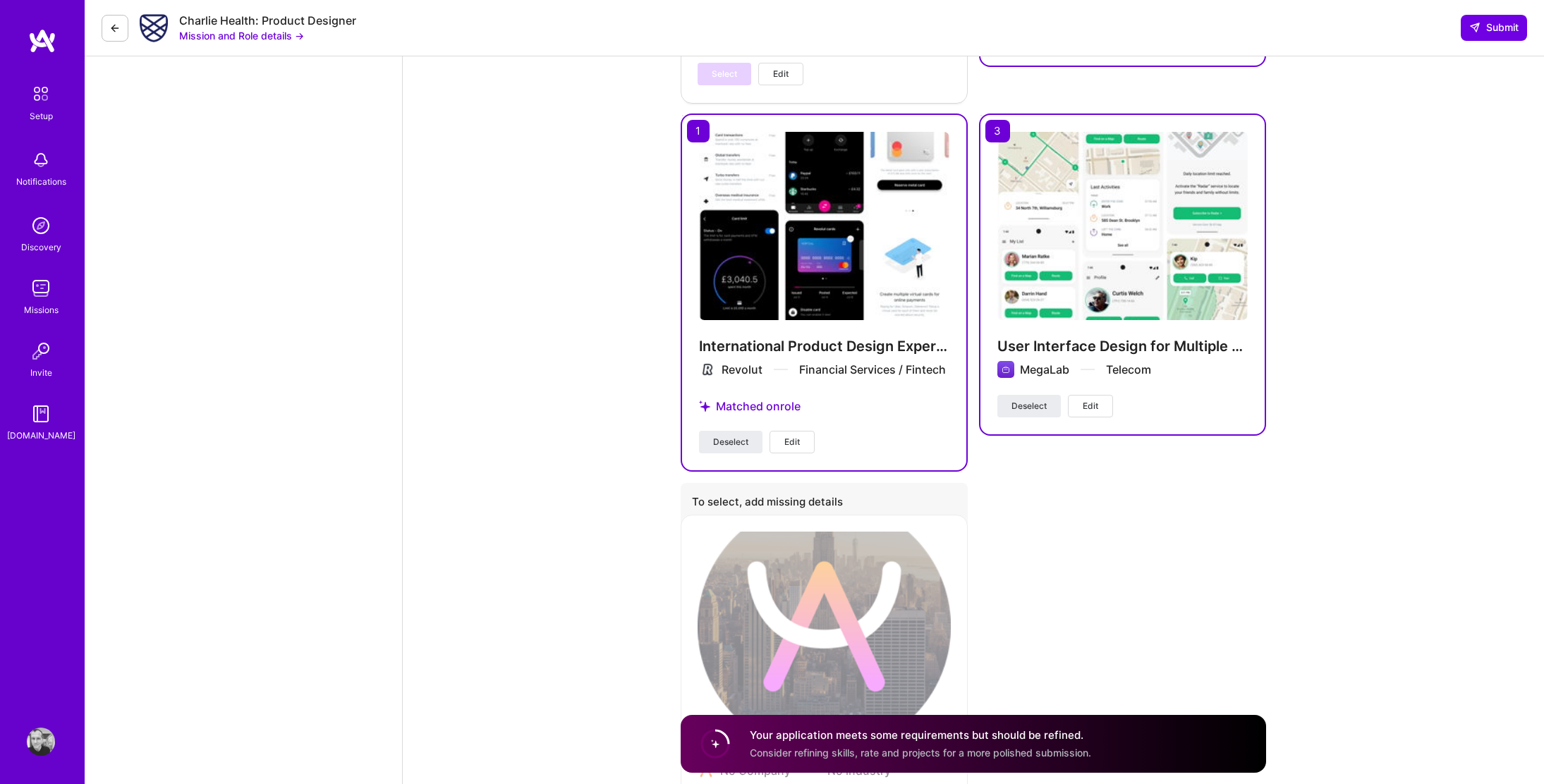
scroll to position [2903, 0]
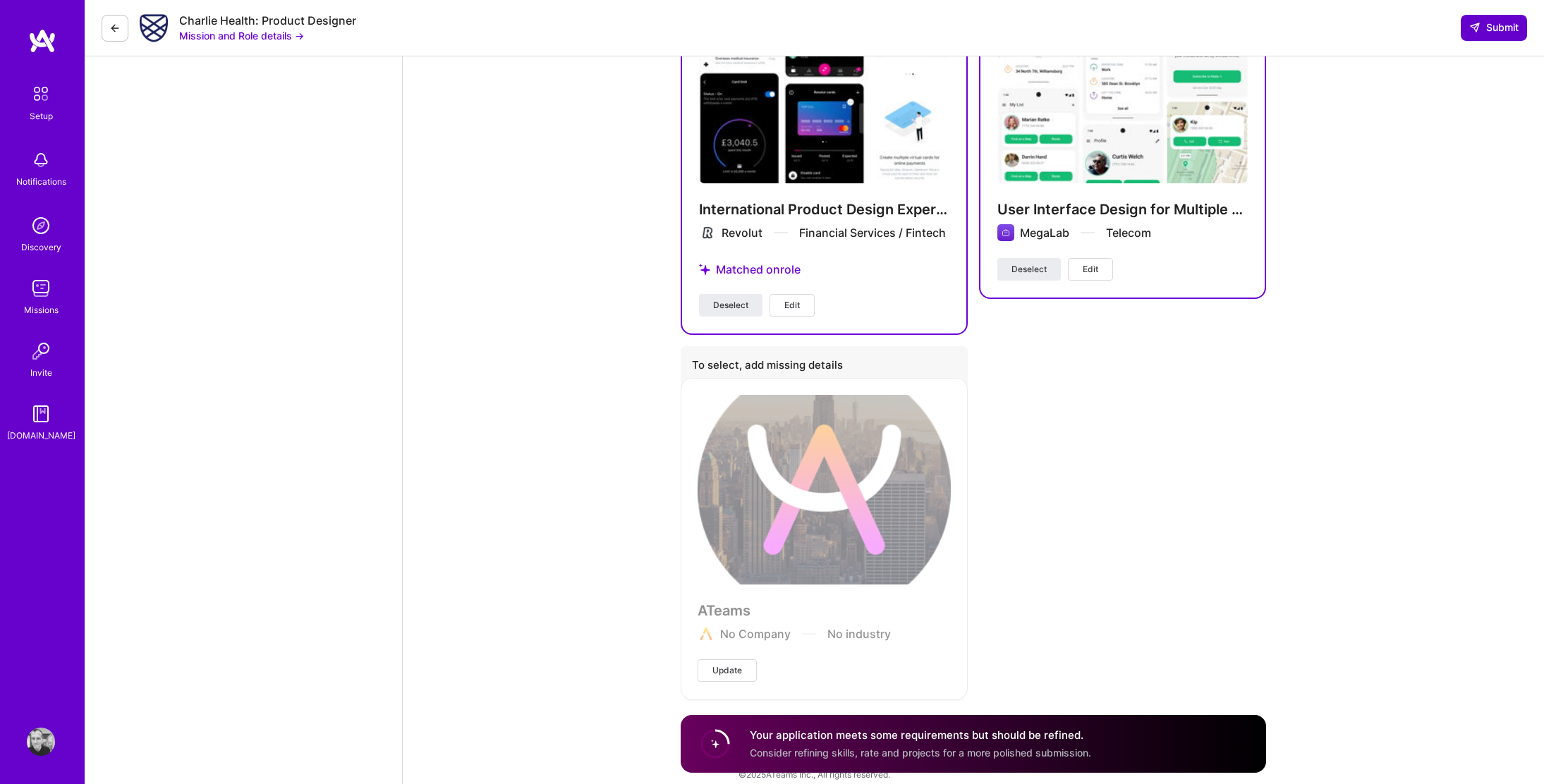
type textarea "I have over 10 years of experience designing end-to-end workflows in fast-paced…"
click at [1490, 27] on span "Submit" at bounding box center [1494, 27] width 49 height 14
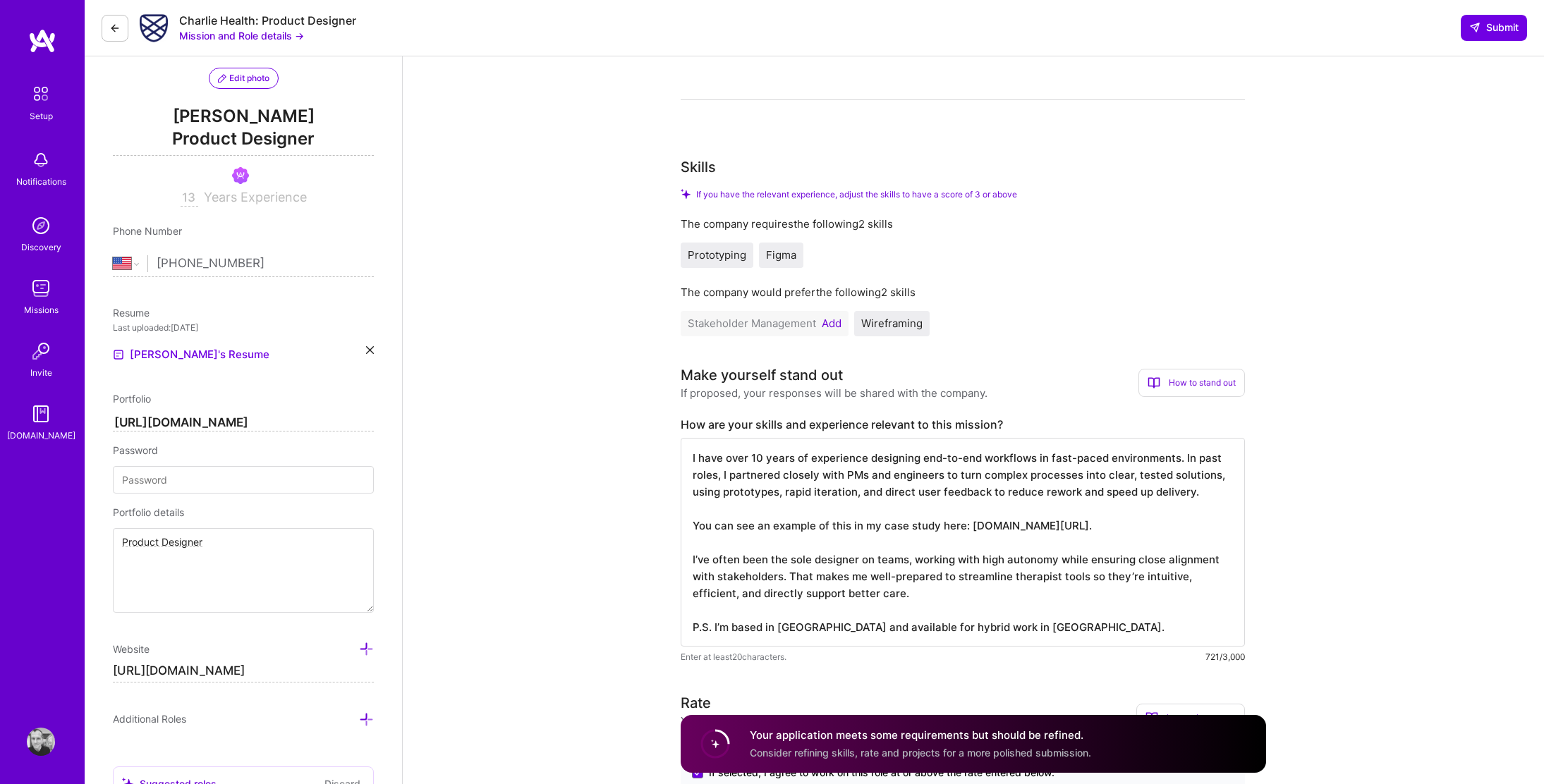
scroll to position [78, 0]
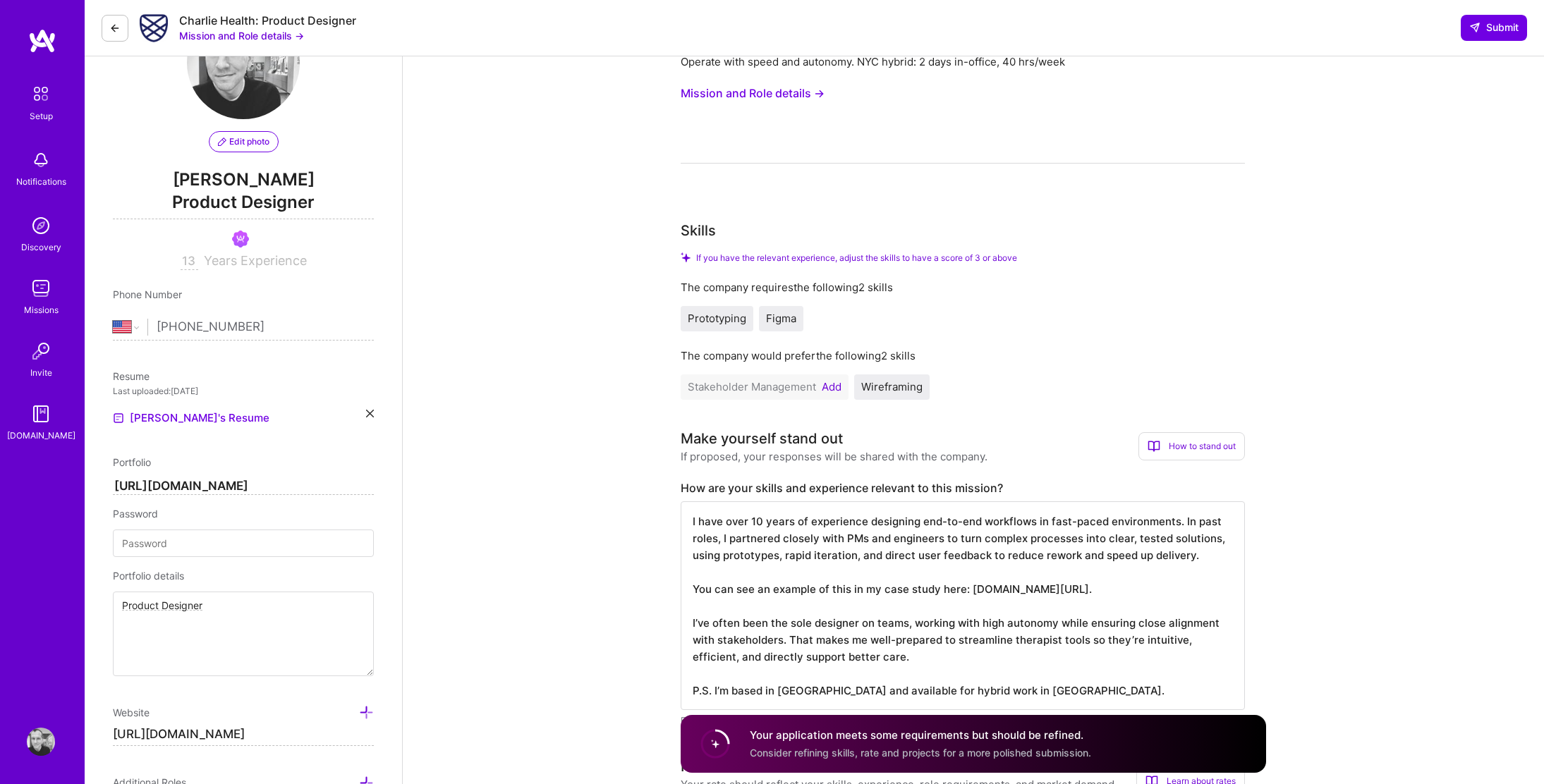
click at [128, 23] on button at bounding box center [115, 28] width 27 height 27
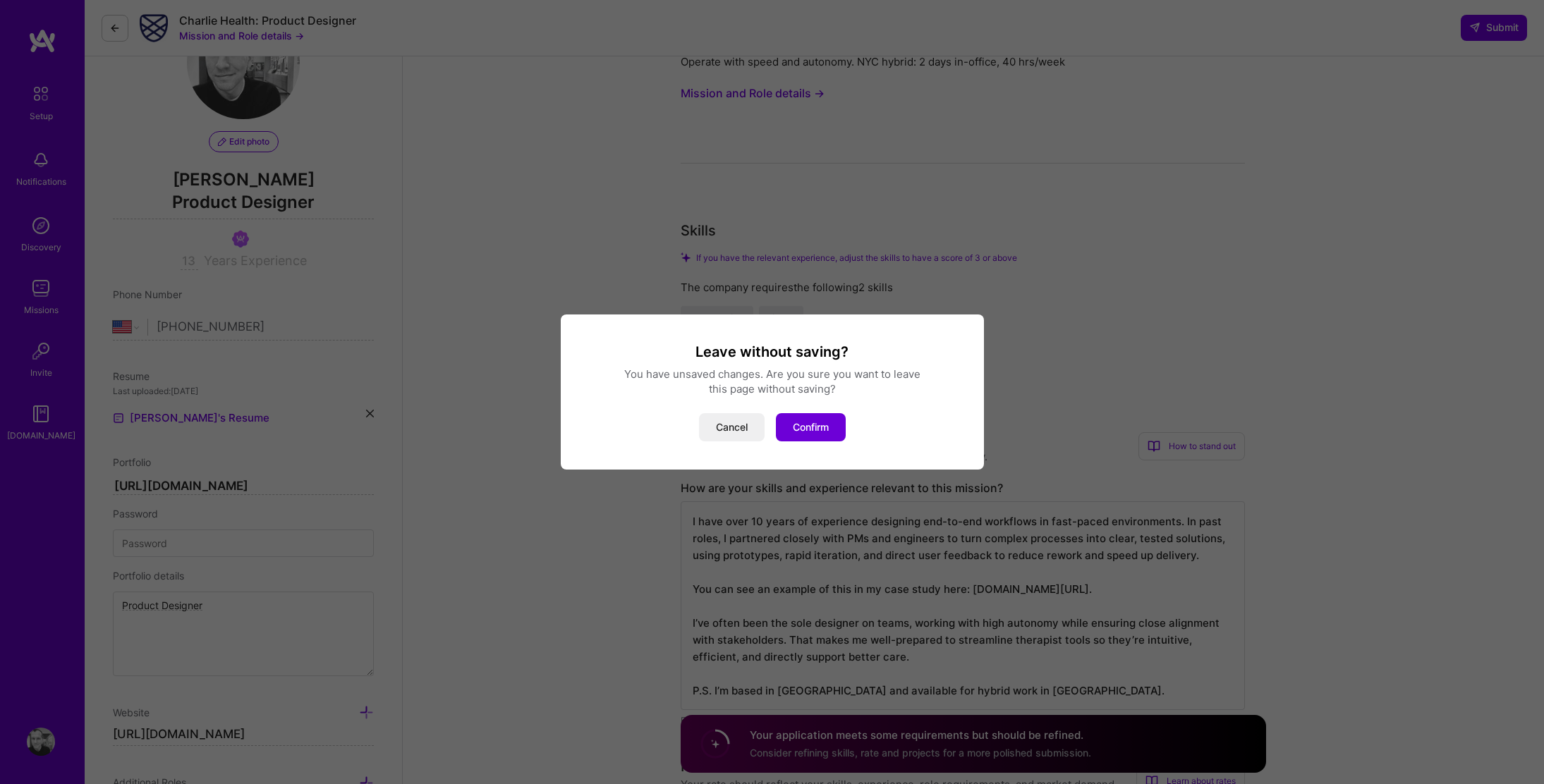
click at [118, 23] on div "Leave without saving? You have unsaved changes. Are you sure you want to leave …" at bounding box center [772, 392] width 1544 height 784
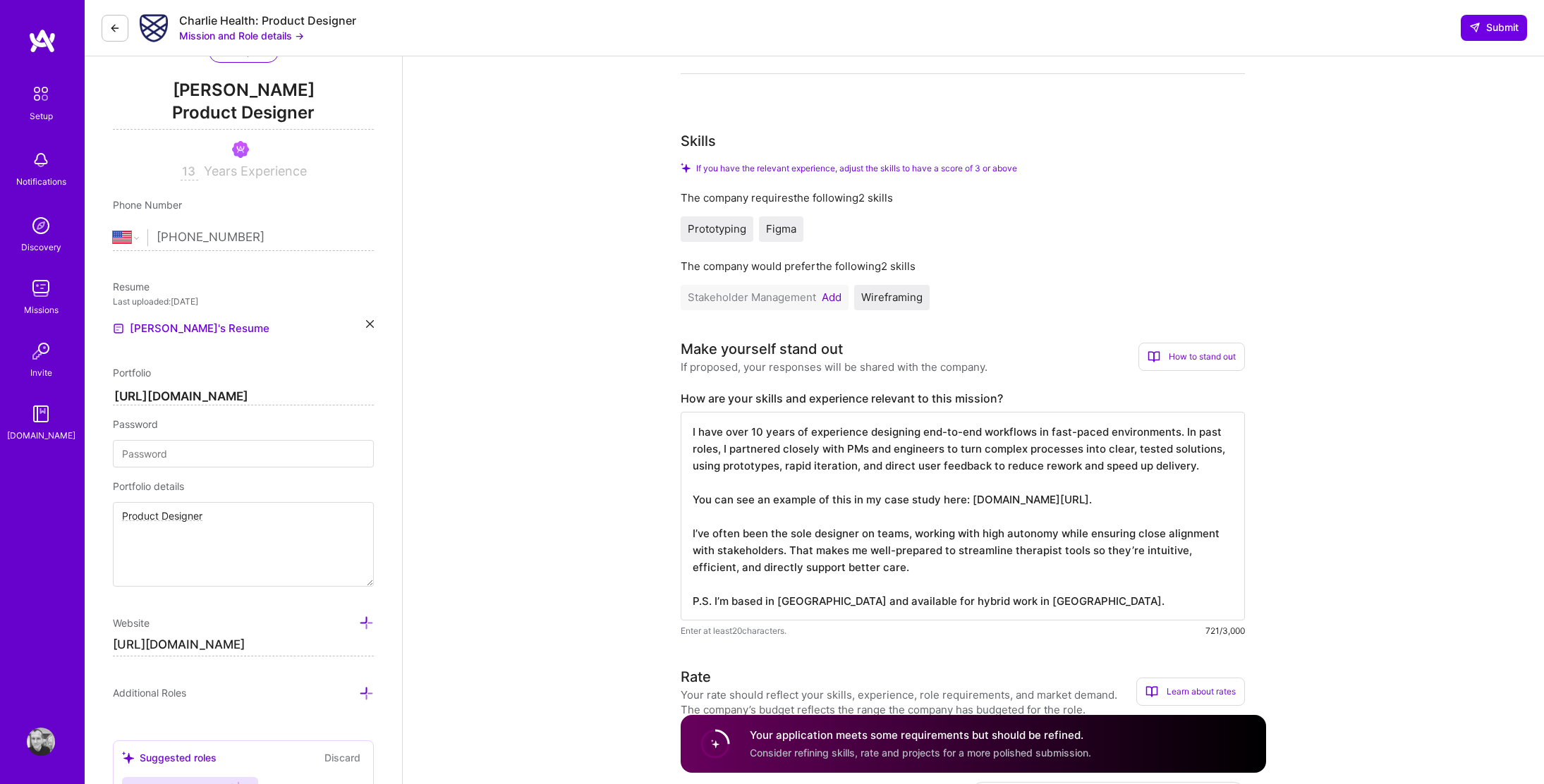
scroll to position [0, 0]
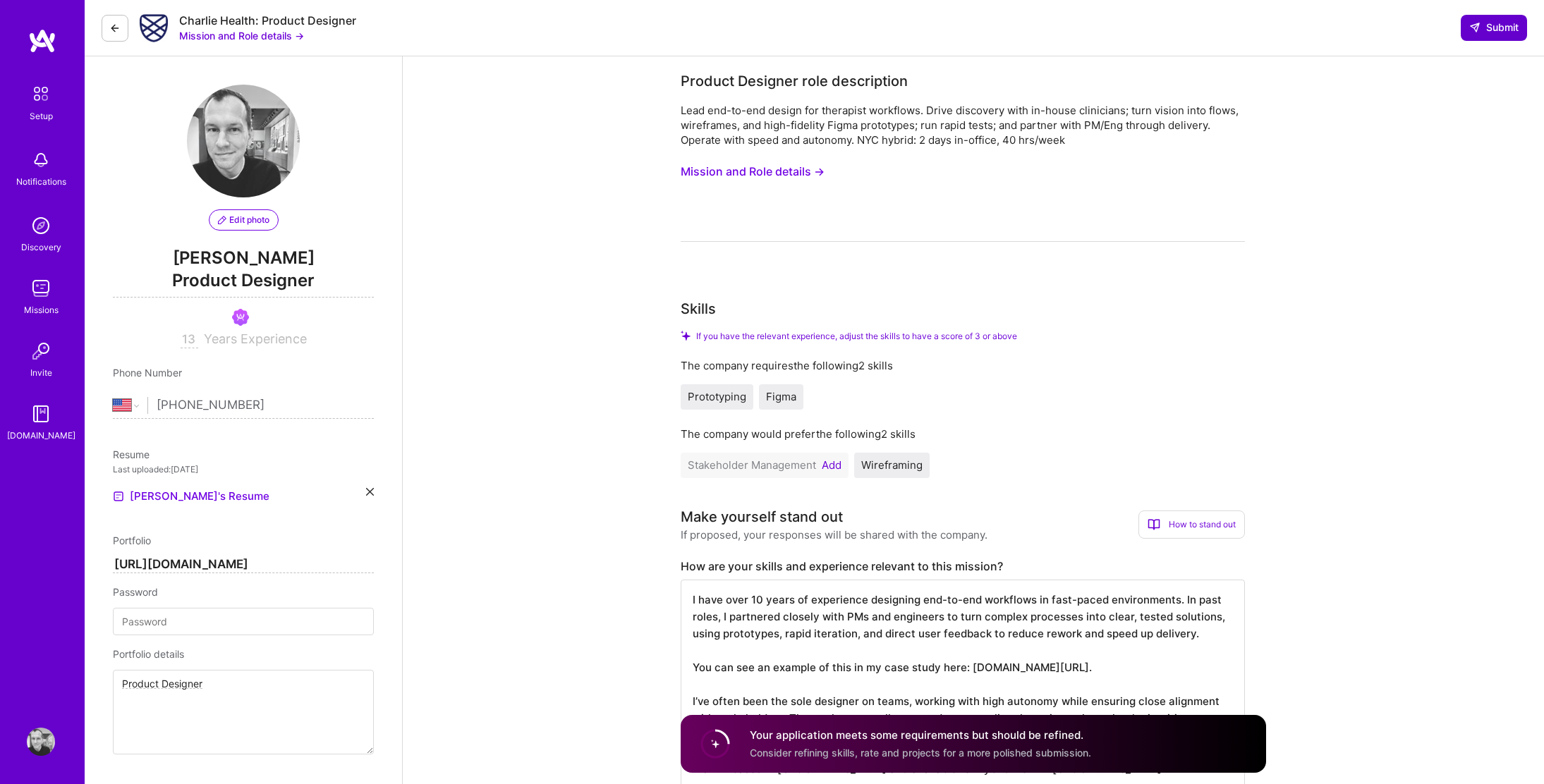
click at [1499, 34] on span "Submit" at bounding box center [1494, 27] width 49 height 14
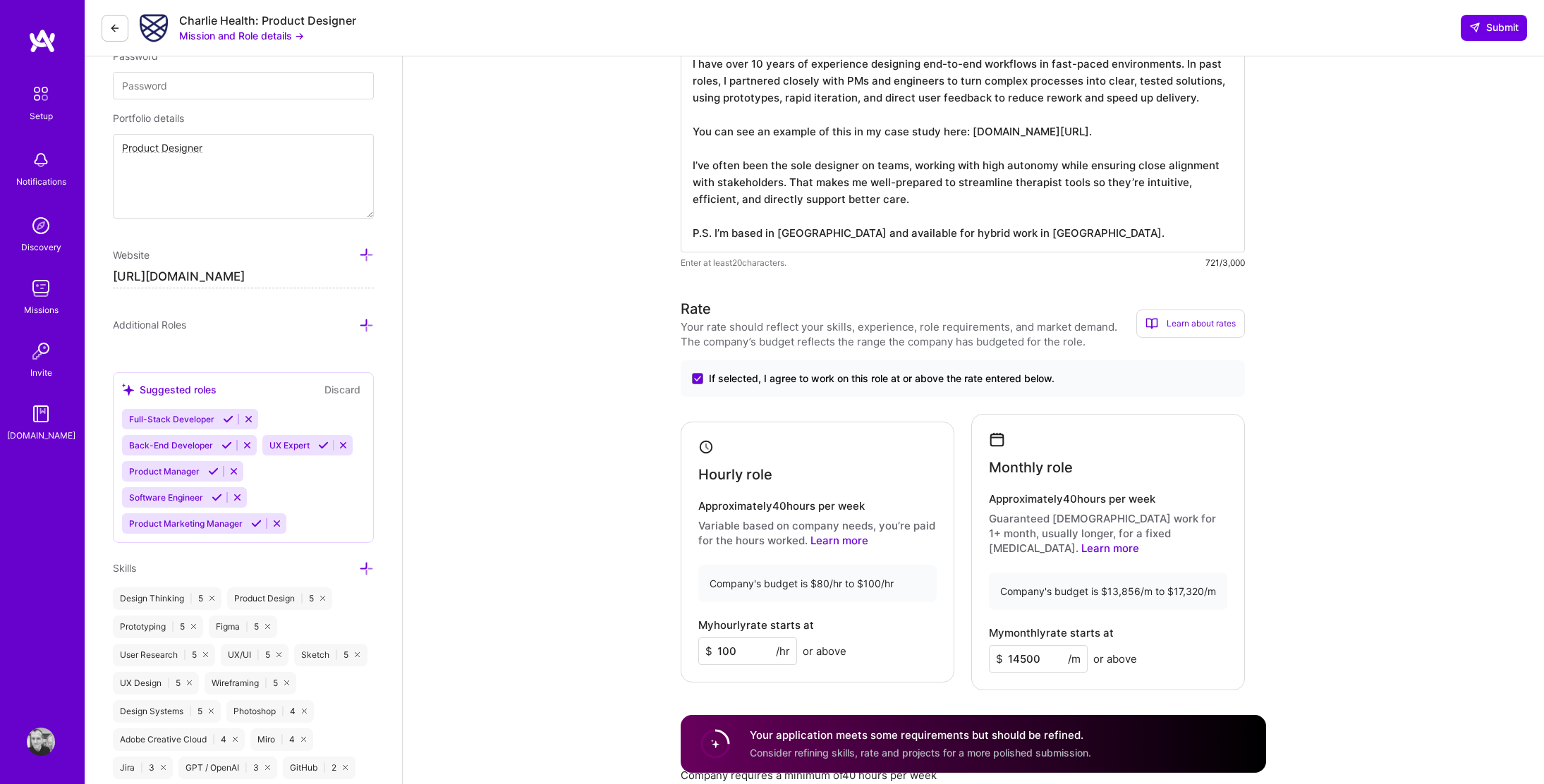
scroll to position [542, 0]
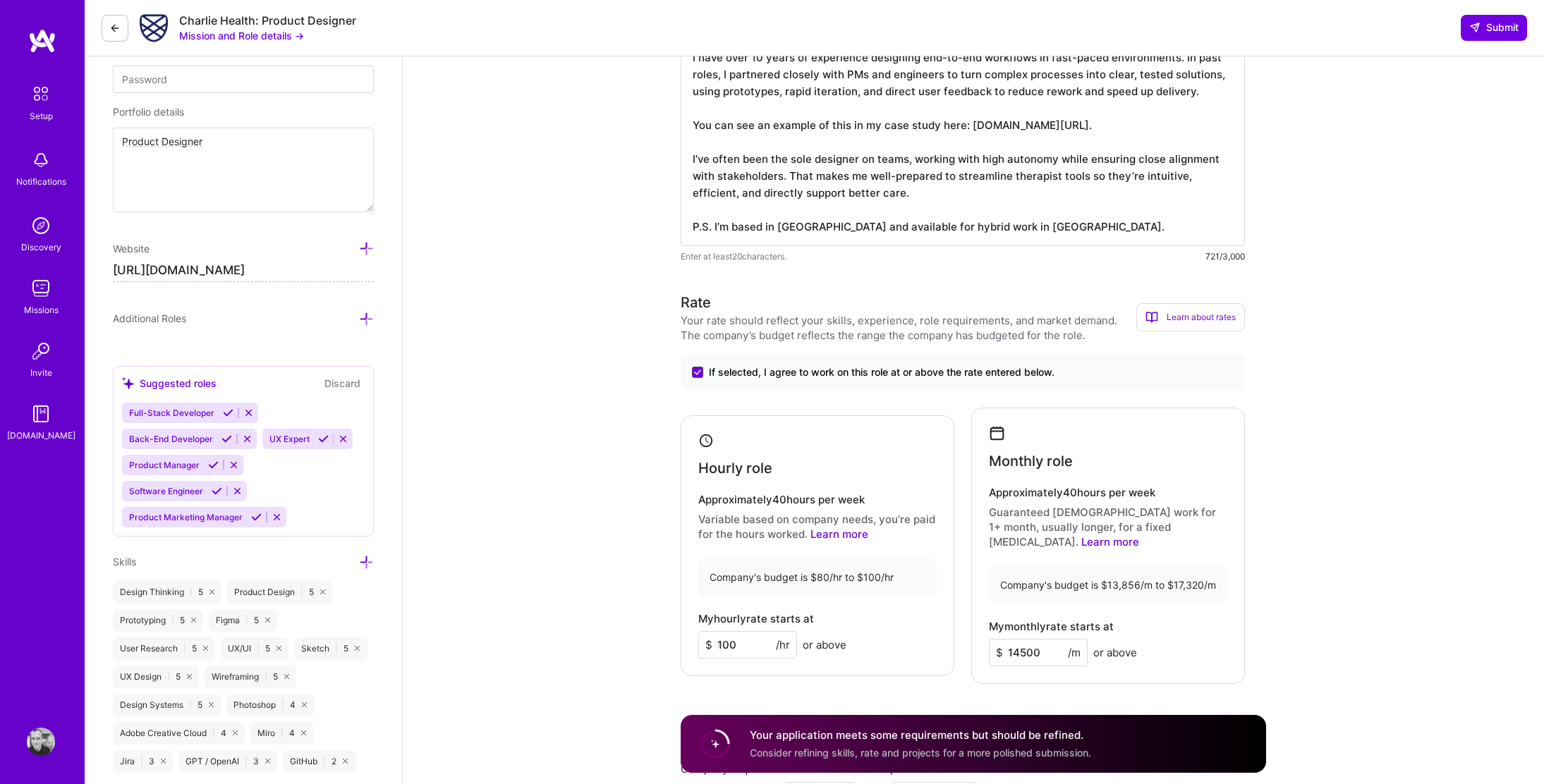
click at [695, 367] on span at bounding box center [698, 373] width 12 height 12
click at [0, 0] on input "If selected, I agree to work on this role at or above the rate entered below." at bounding box center [0, 0] width 0 height 0
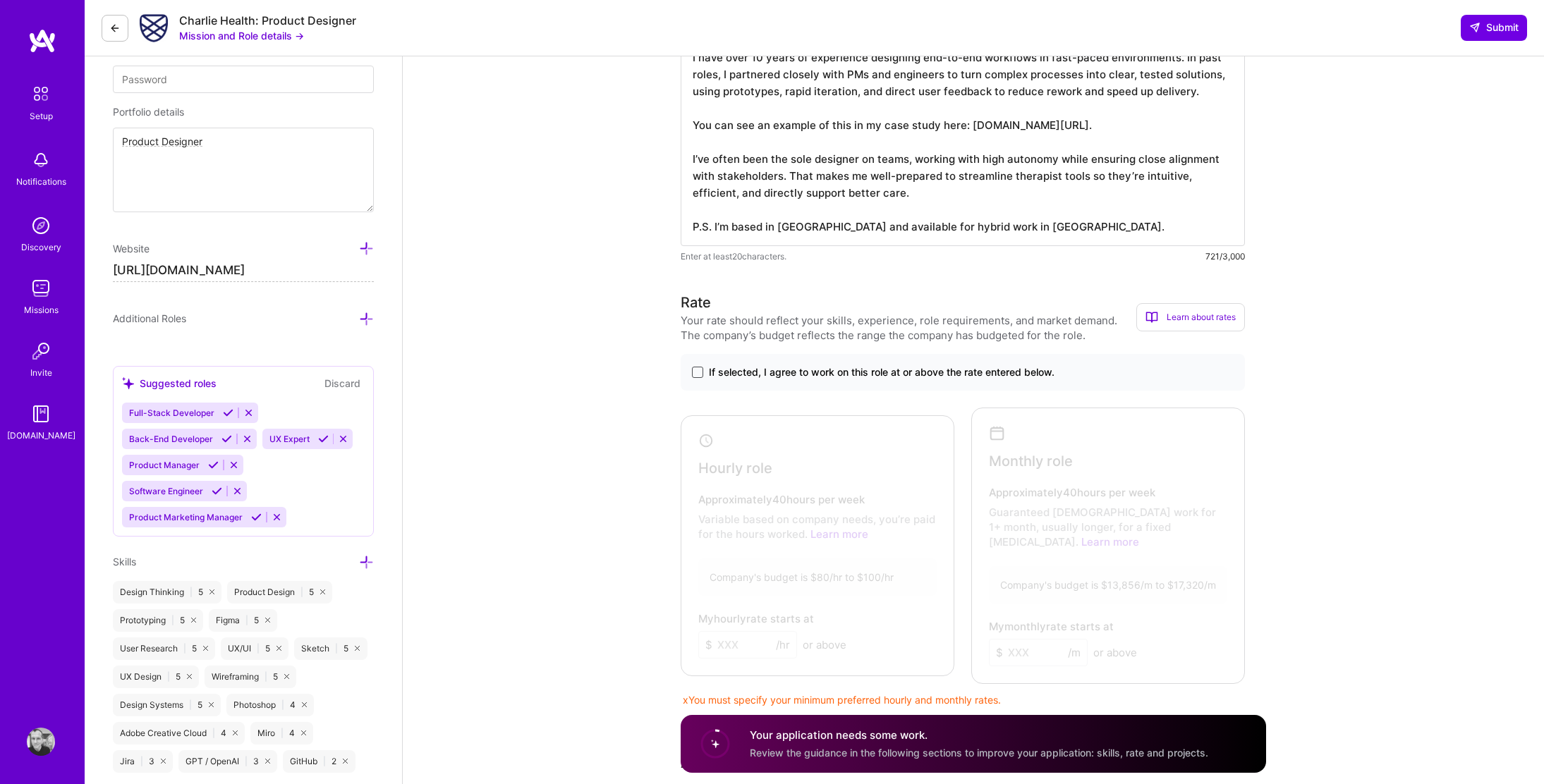
click at [700, 367] on span at bounding box center [698, 373] width 12 height 12
click at [0, 0] on input "If selected, I agree to work on this role at or above the rate entered below." at bounding box center [0, 0] width 0 height 0
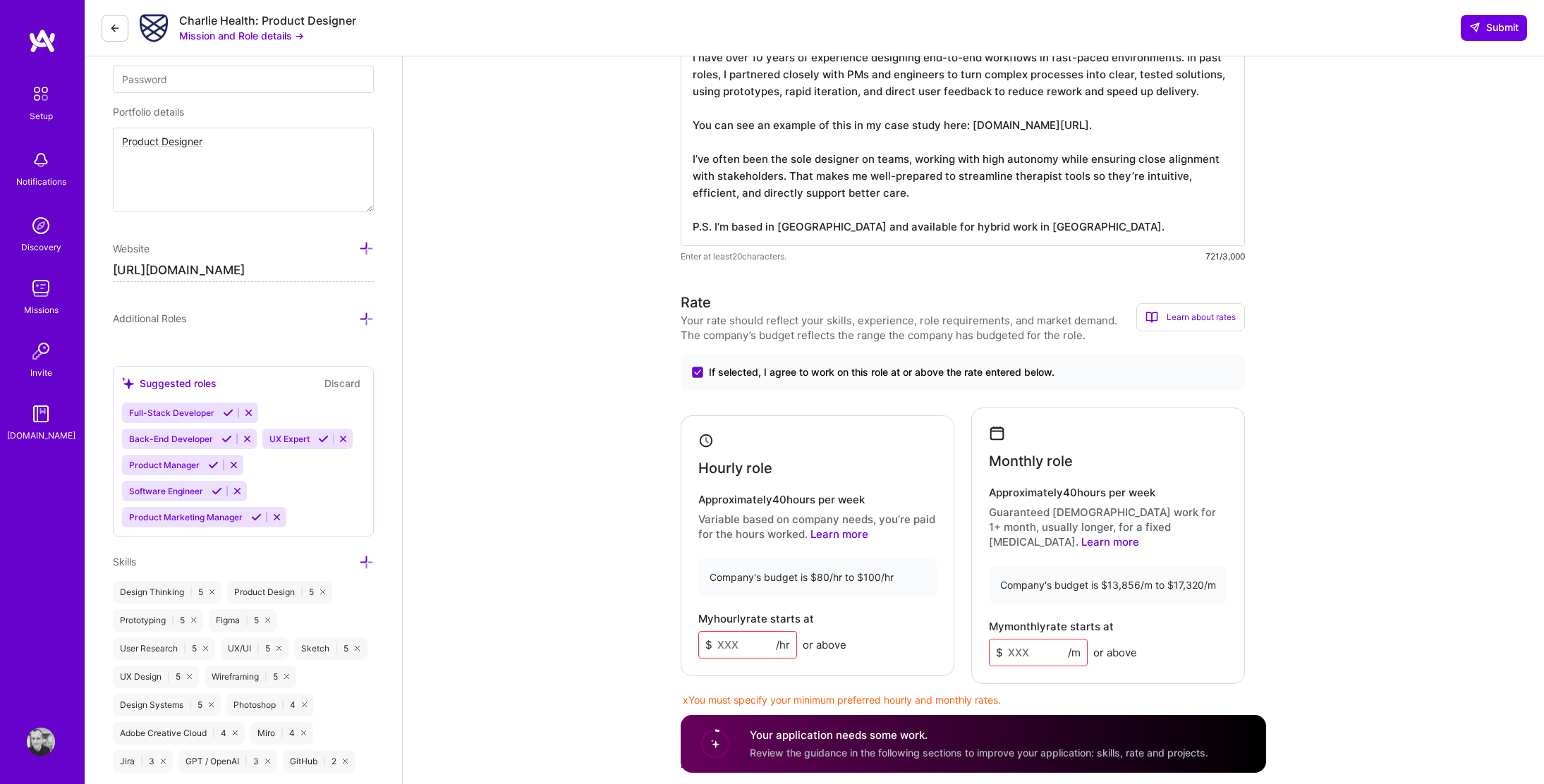
click at [740, 631] on input at bounding box center [747, 645] width 99 height 27
type input "100"
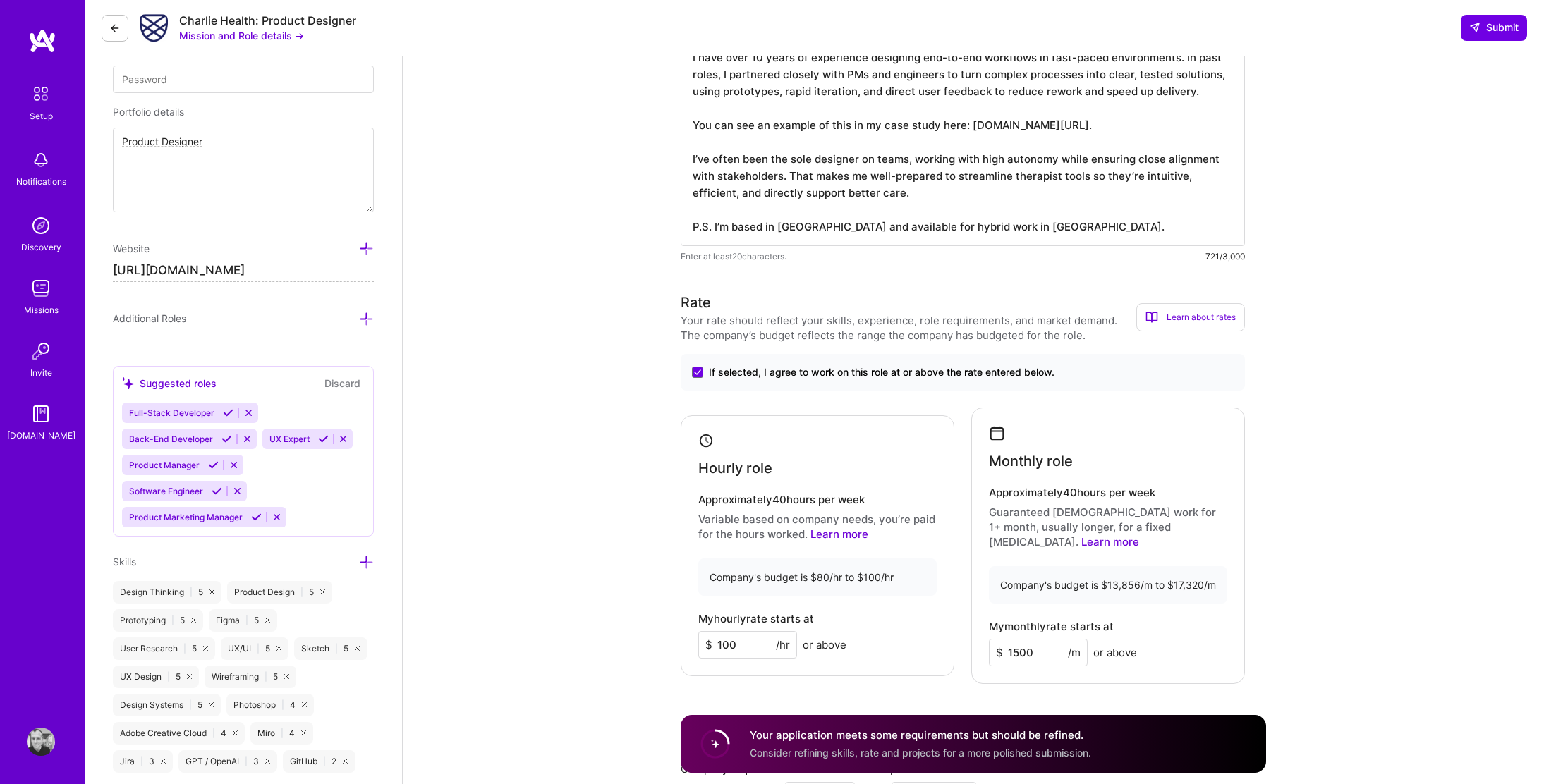
type input "15000"
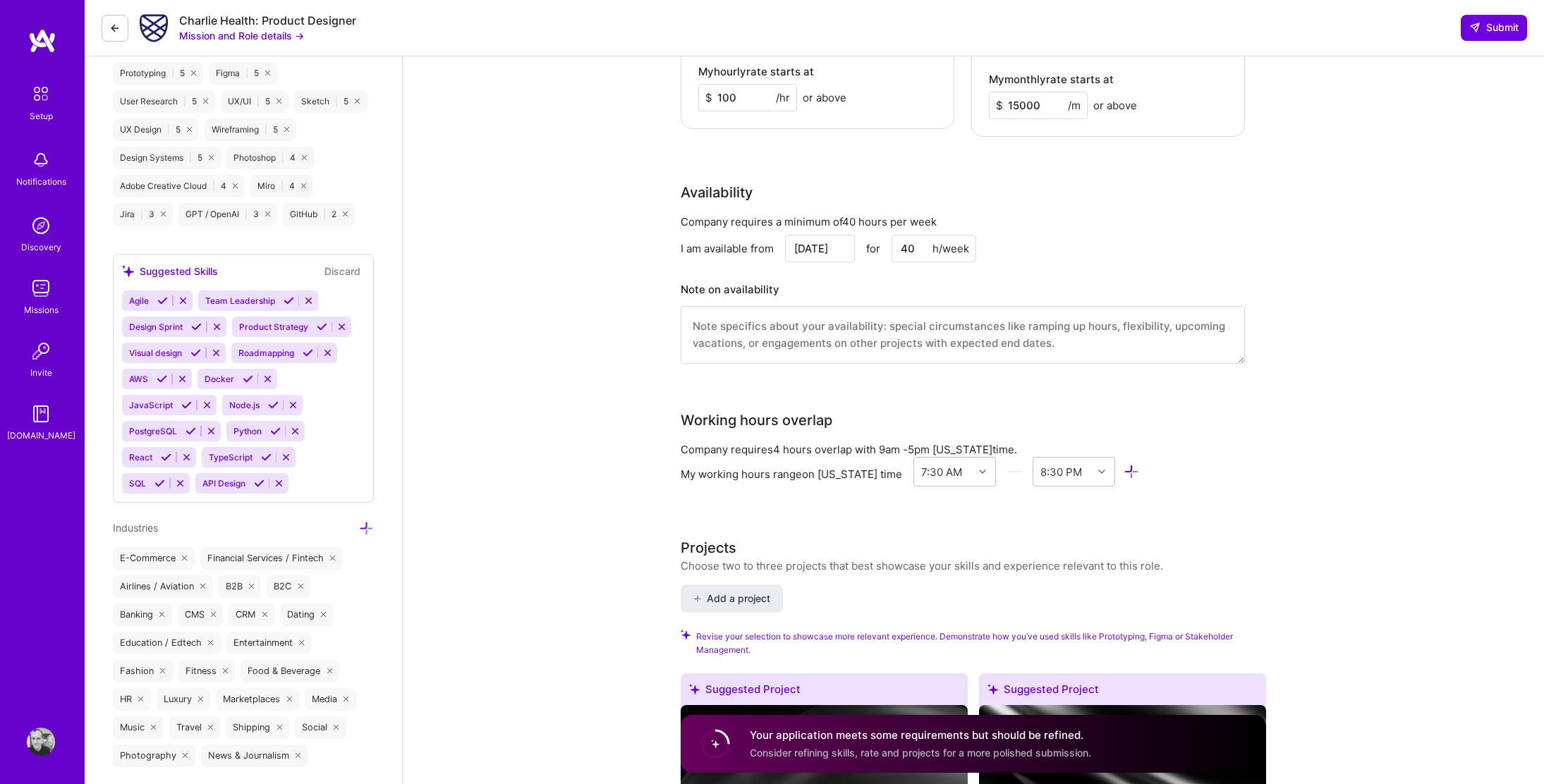
scroll to position [1092, 0]
click at [830, 232] on input "Aug 17" at bounding box center [820, 246] width 70 height 27
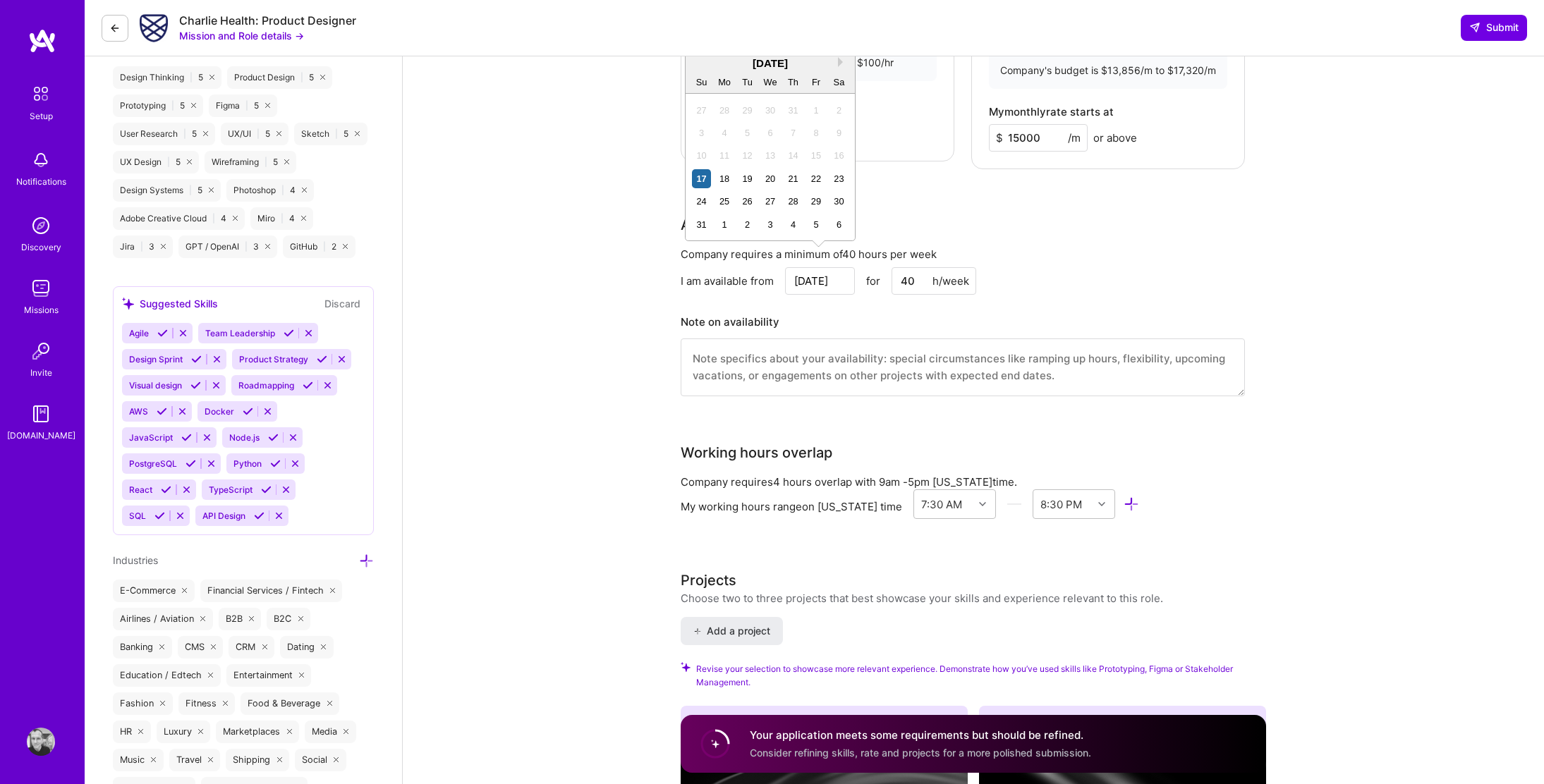
scroll to position [1032, 0]
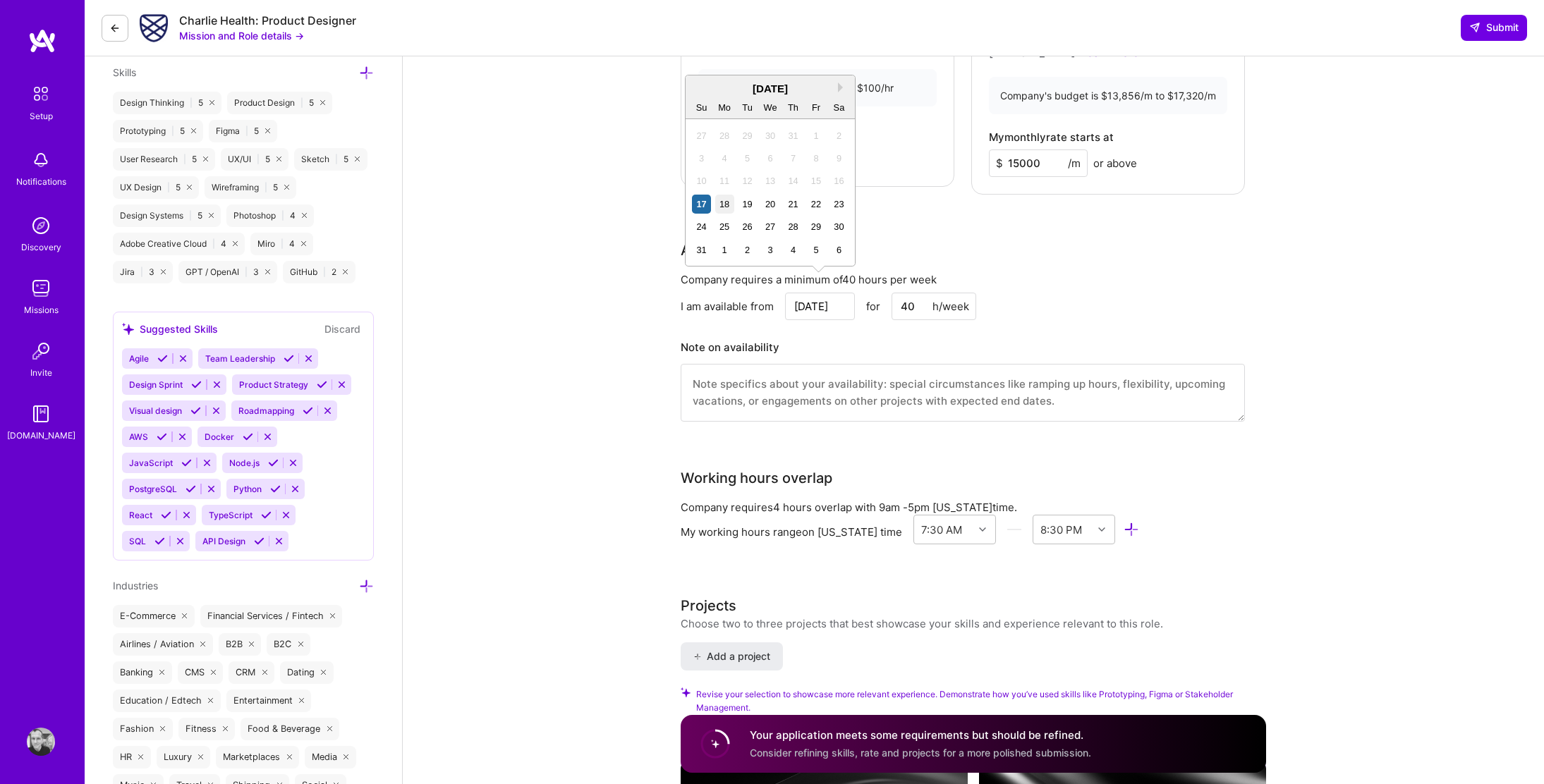
click at [721, 202] on div "18" at bounding box center [725, 204] width 19 height 19
type input "Aug 18"
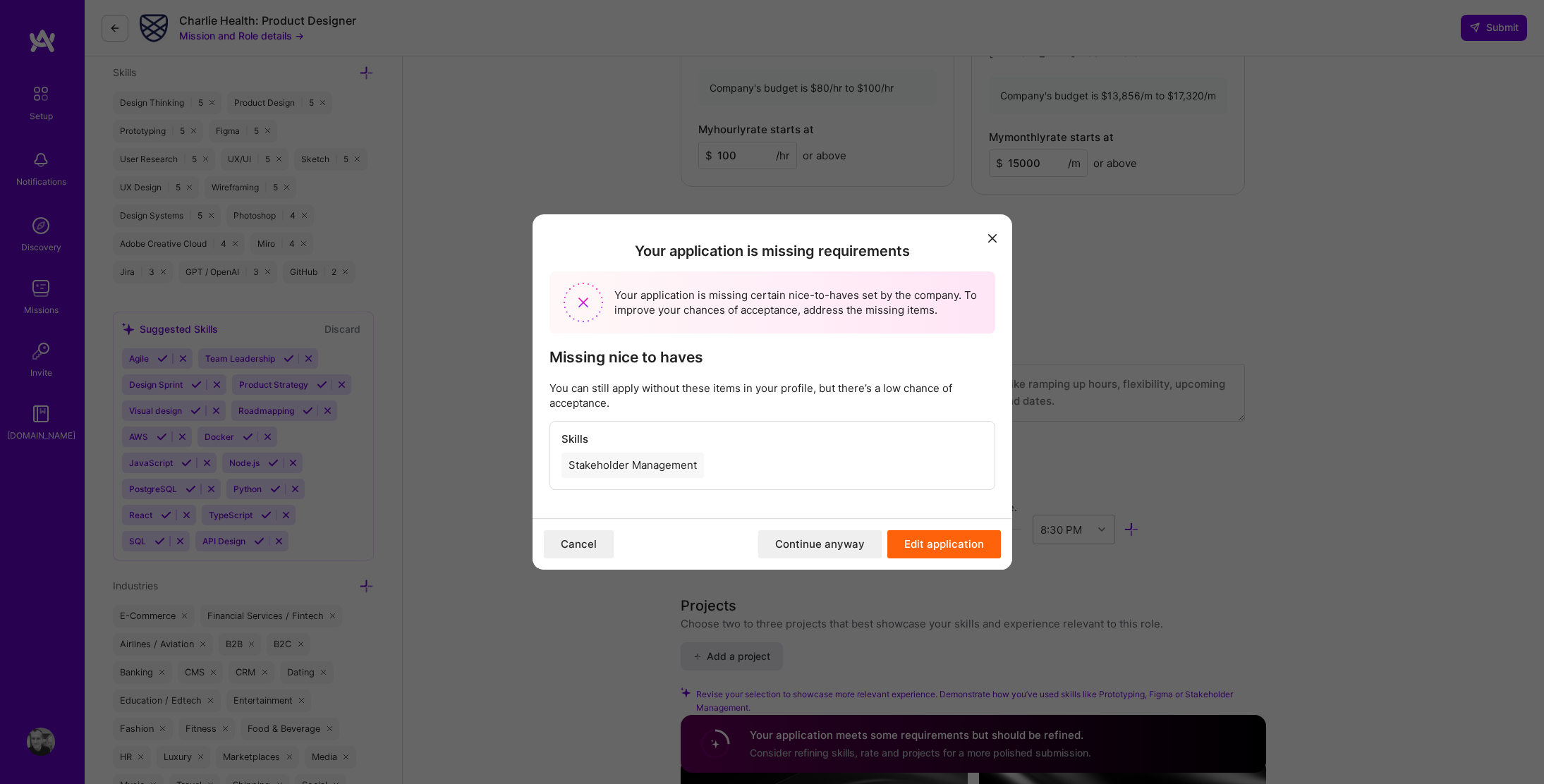
click at [821, 539] on button "Continue anyway" at bounding box center [820, 544] width 123 height 28
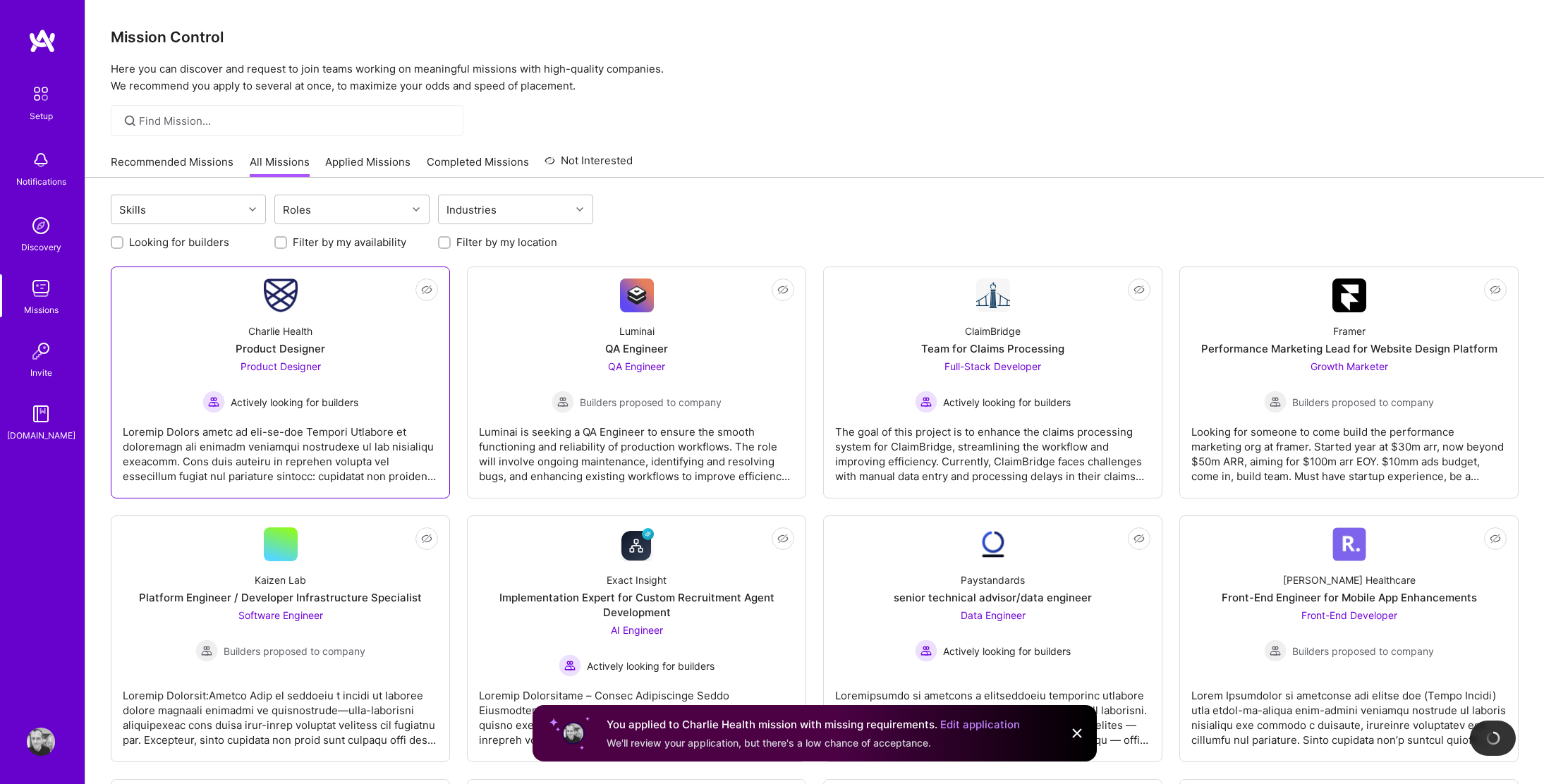
click at [263, 317] on div "Charlie Health Product Designer Product Designer Actively looking for builders" at bounding box center [280, 363] width 316 height 101
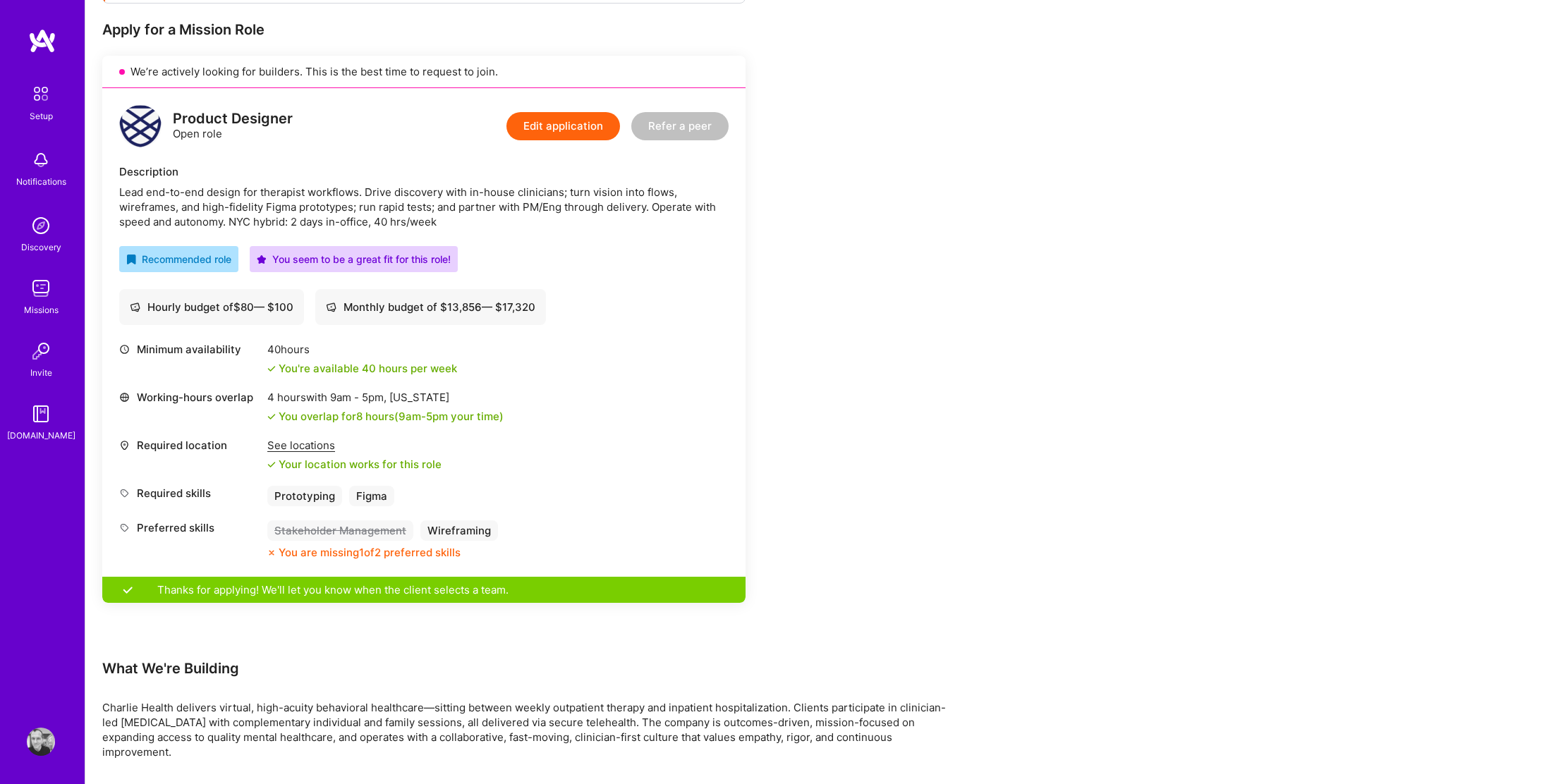
scroll to position [286, 0]
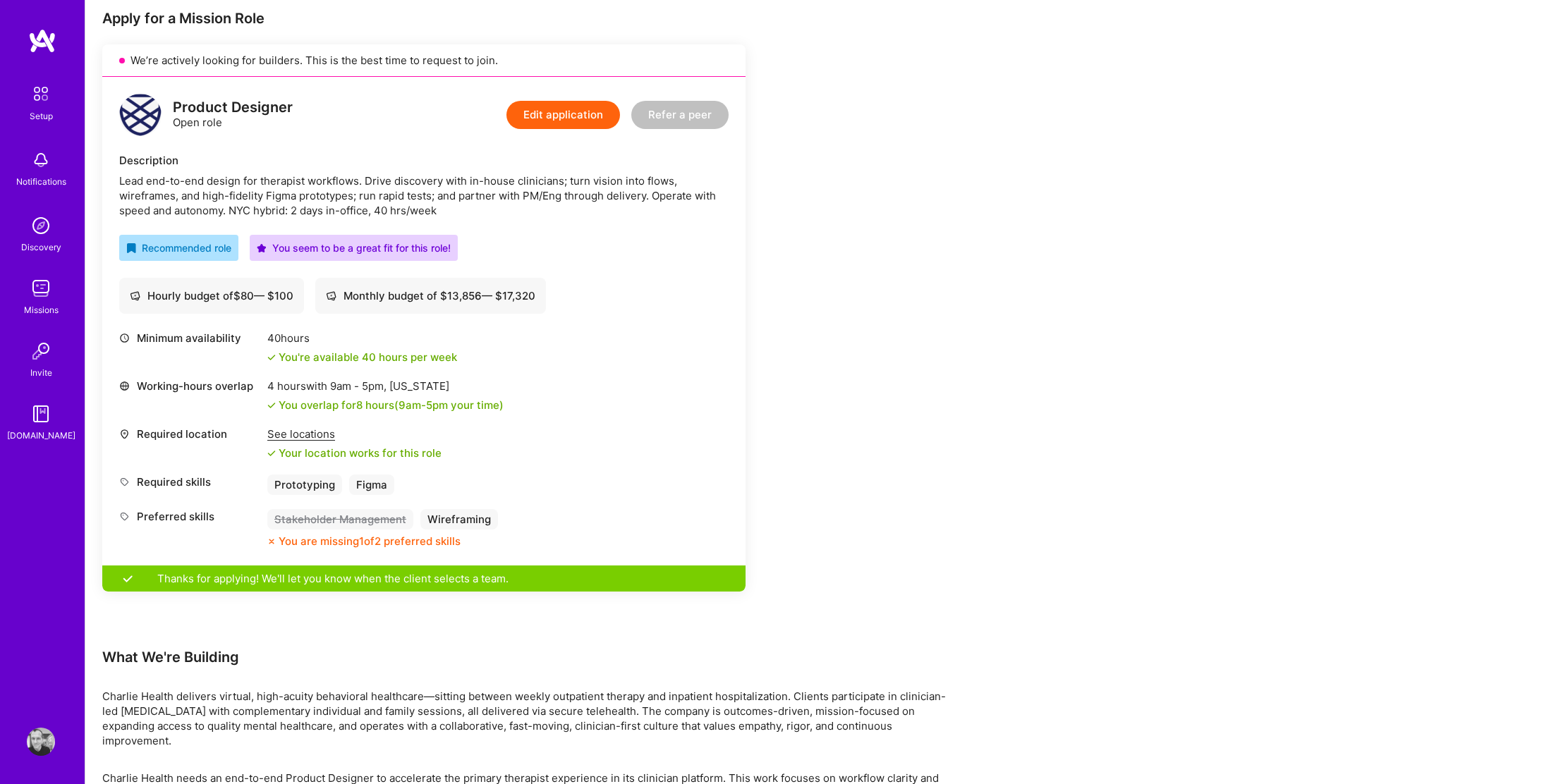
click at [600, 114] on button "Edit application" at bounding box center [563, 115] width 113 height 28
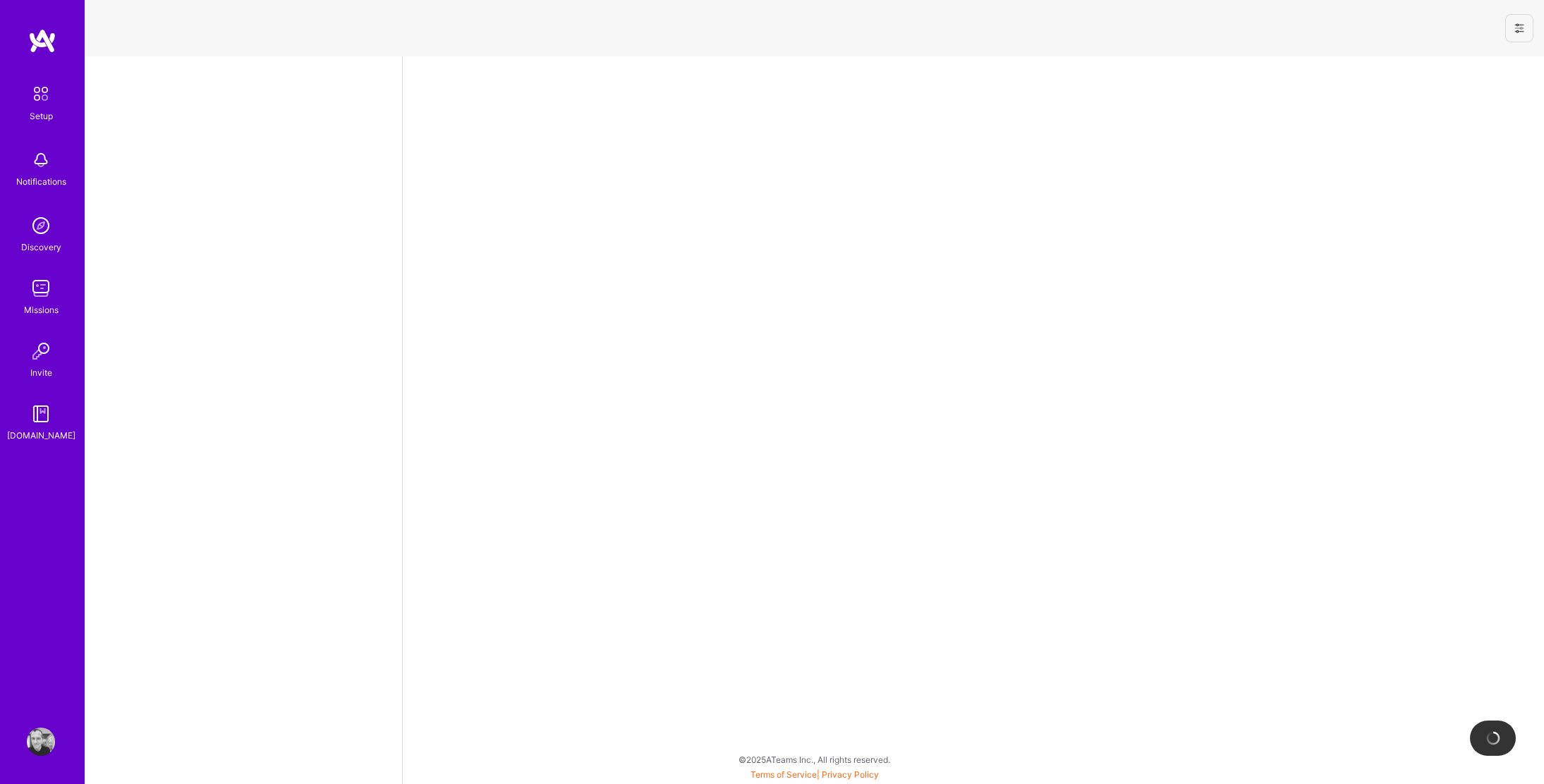
select select "US"
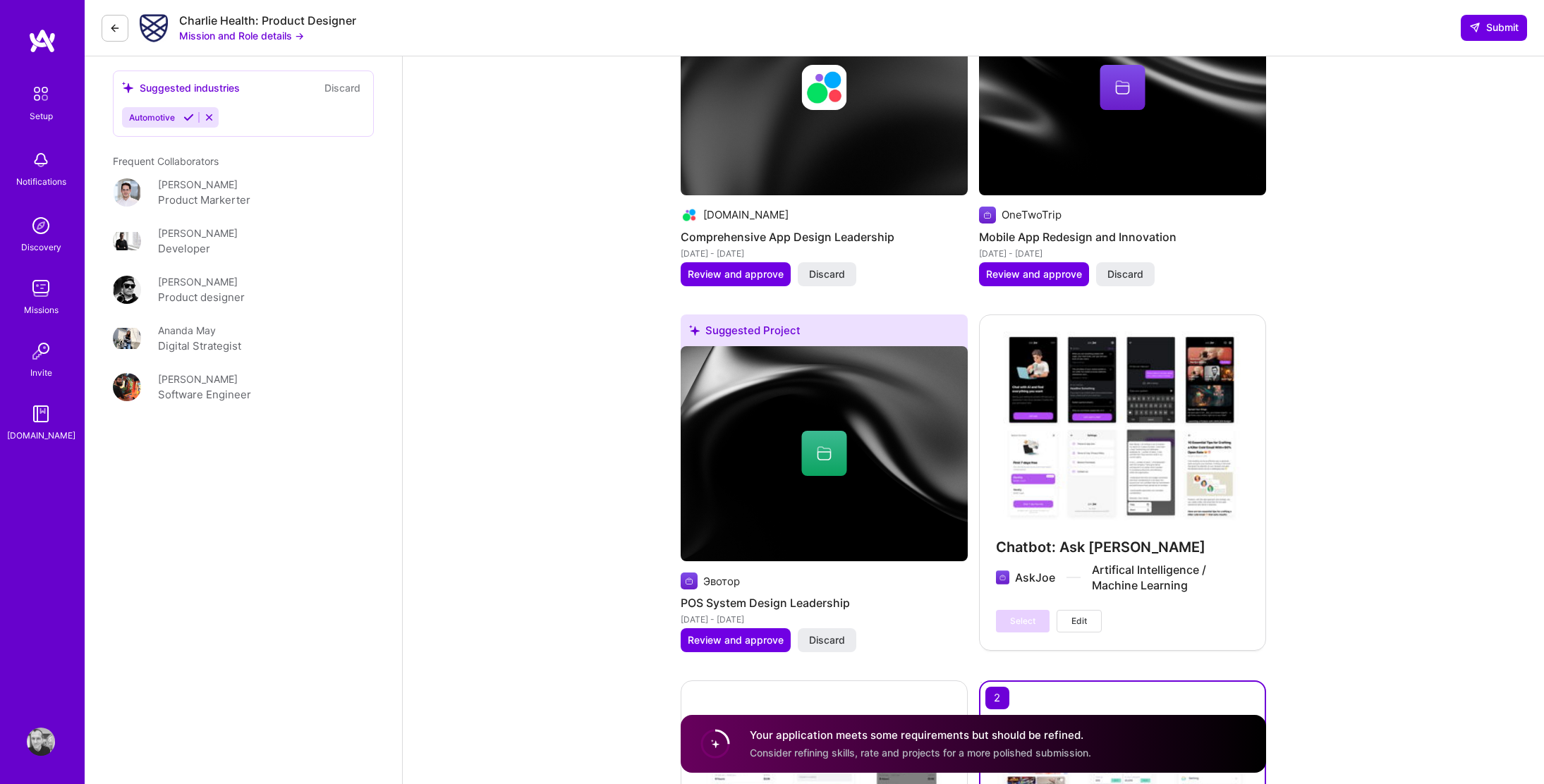
scroll to position [2012, 0]
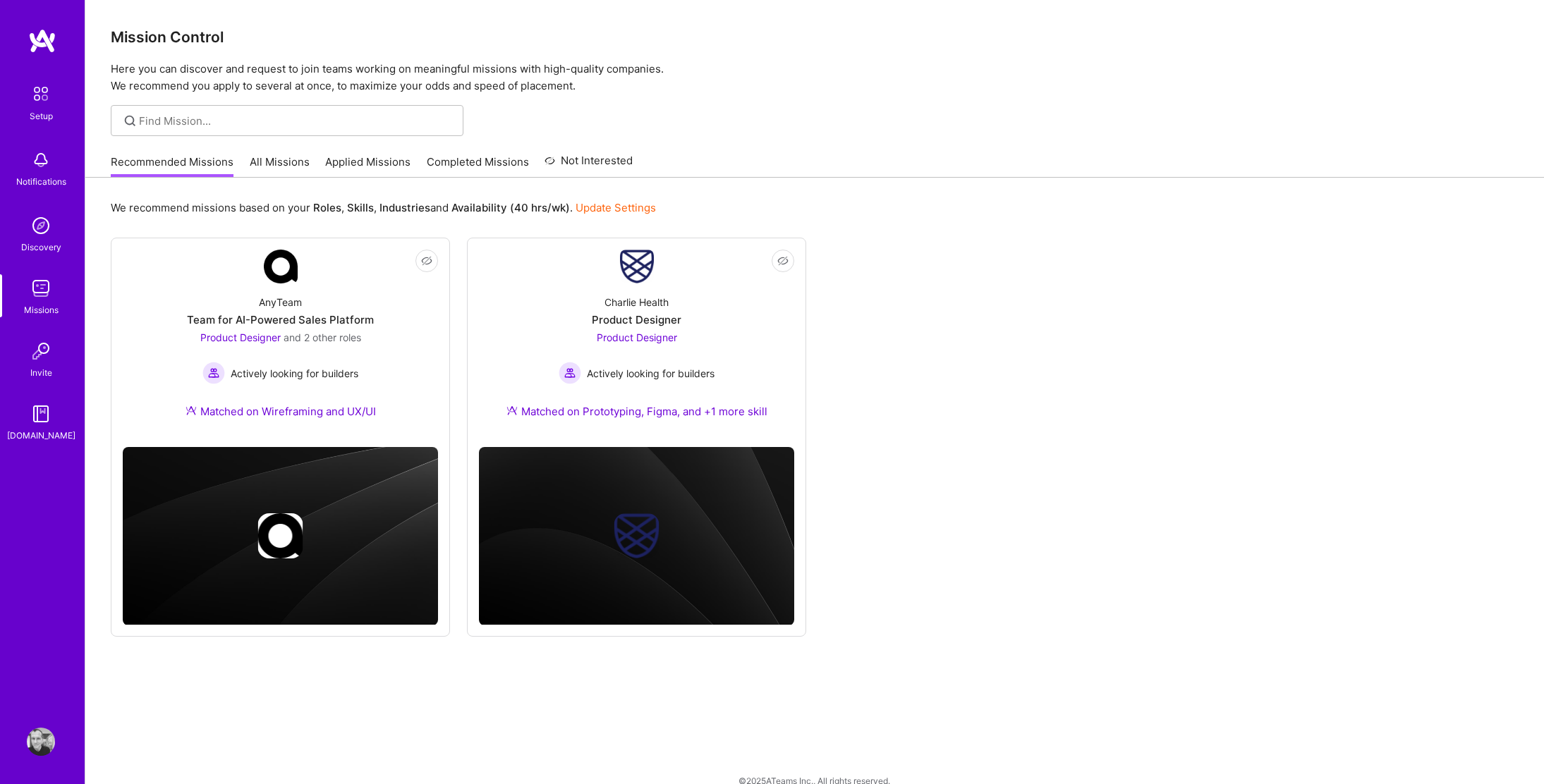
click at [386, 157] on link "Applied Missions" at bounding box center [368, 166] width 85 height 23
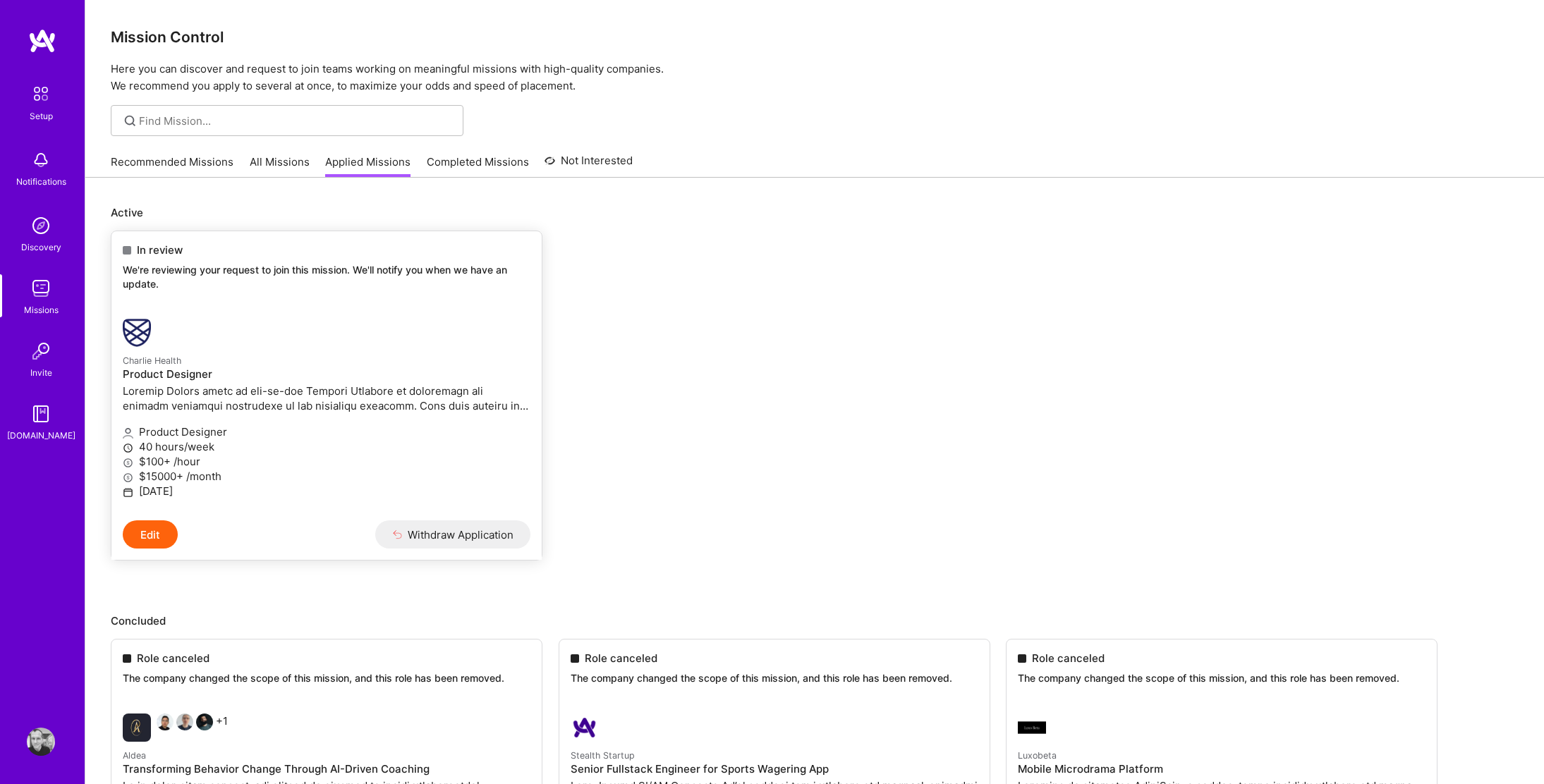
click at [139, 334] on img at bounding box center [136, 333] width 28 height 28
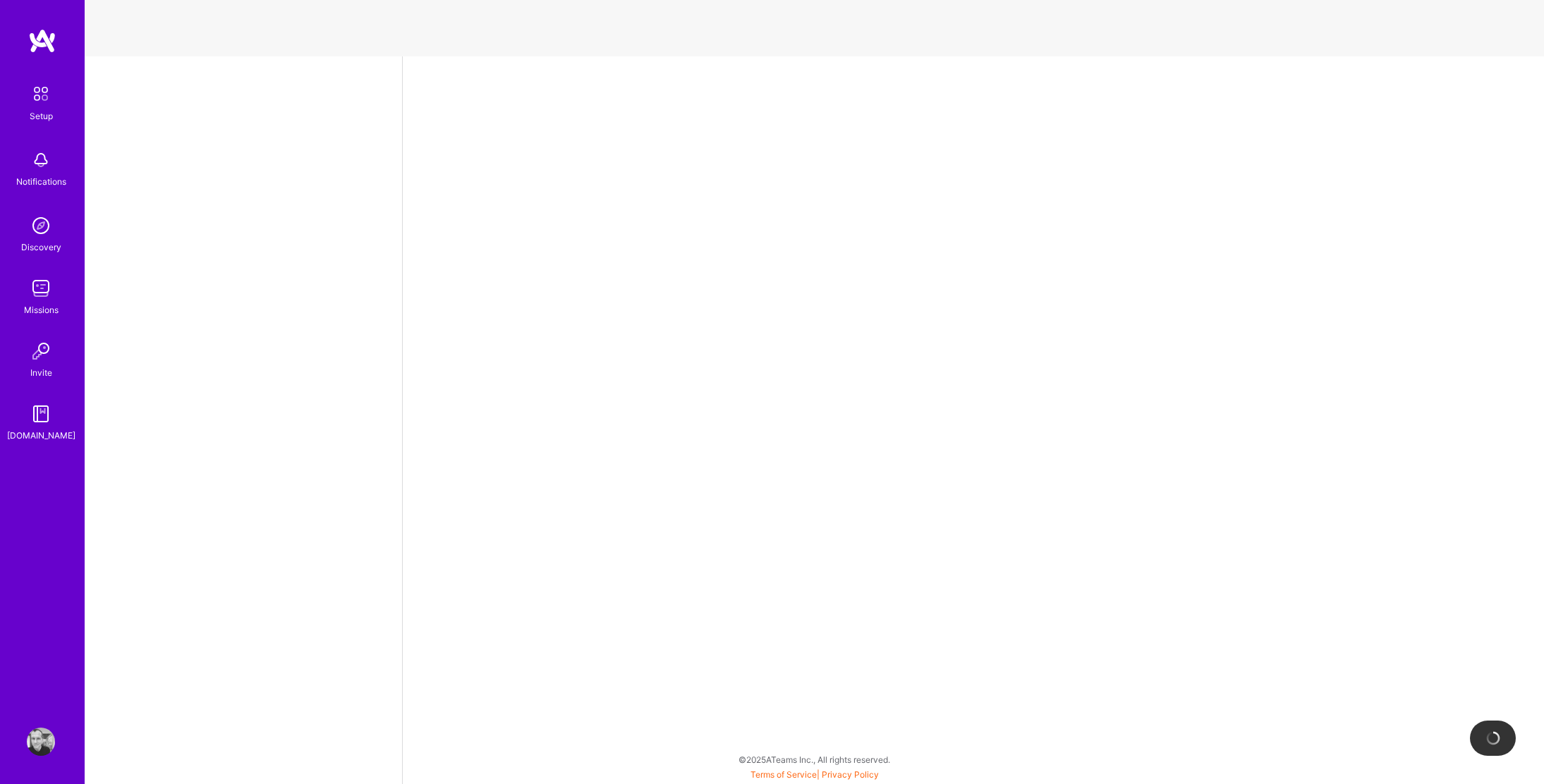
select select "US"
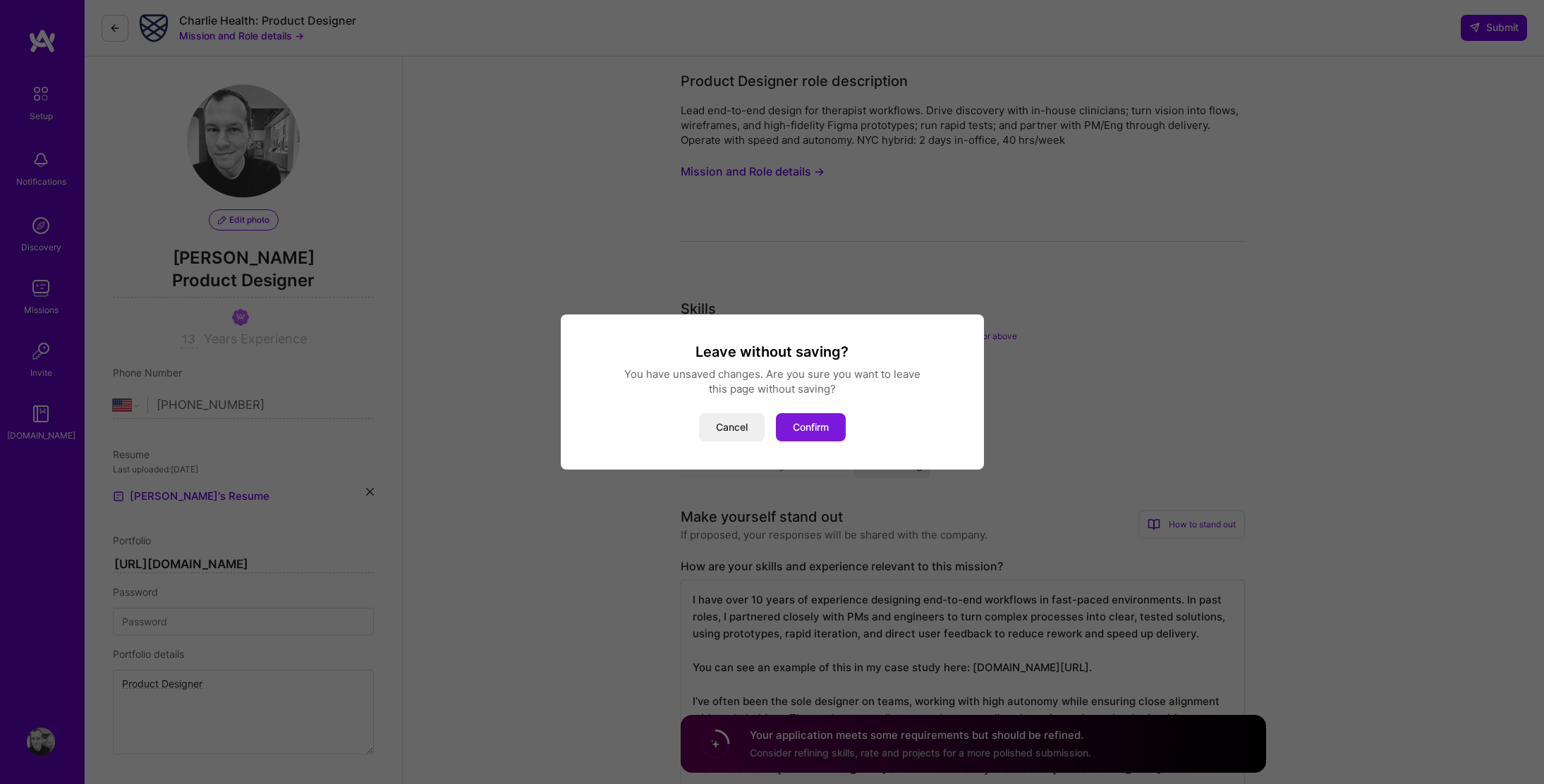
click at [786, 430] on button "Confirm" at bounding box center [811, 427] width 70 height 28
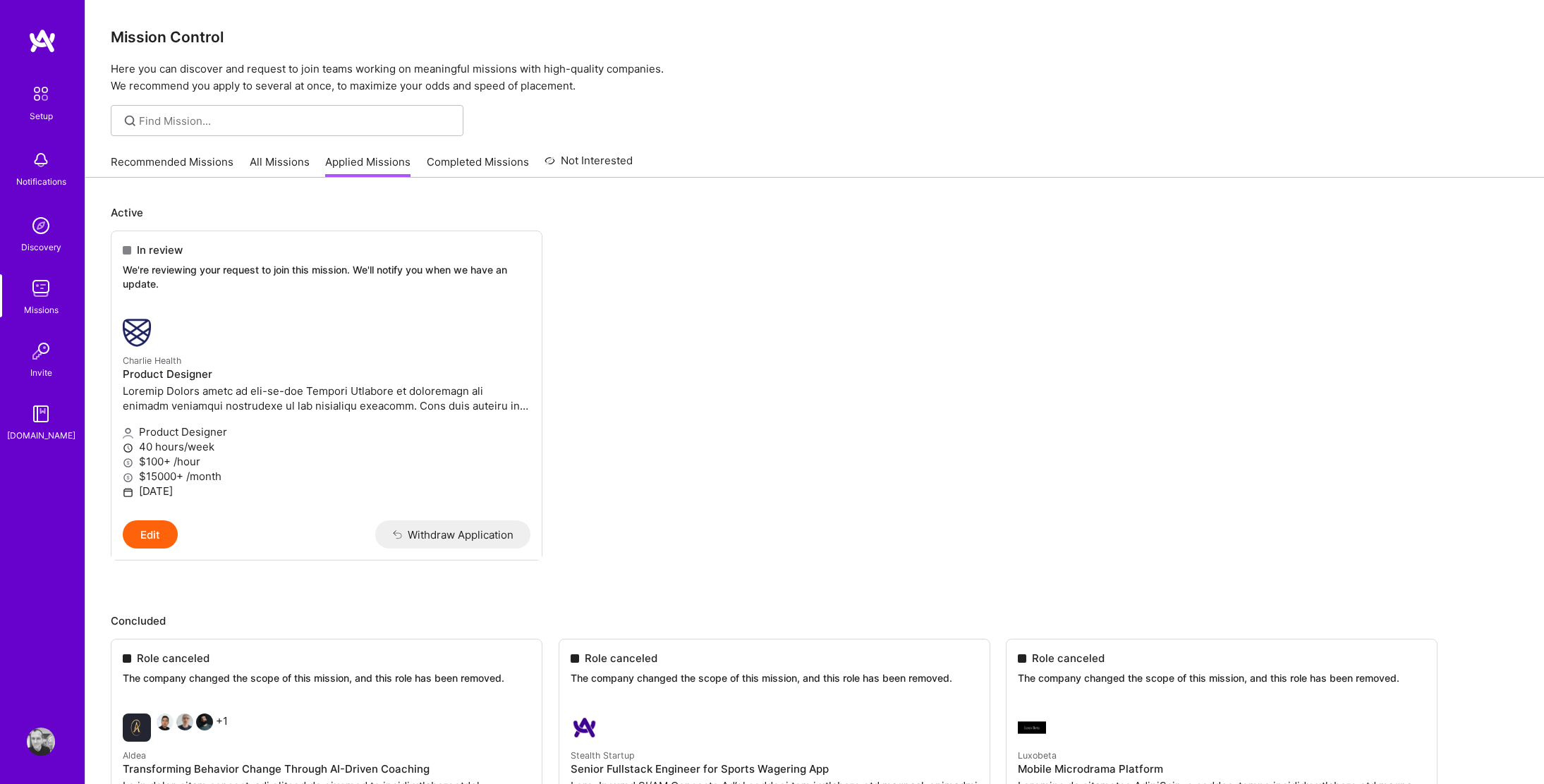
click at [269, 169] on link "All Missions" at bounding box center [279, 166] width 60 height 23
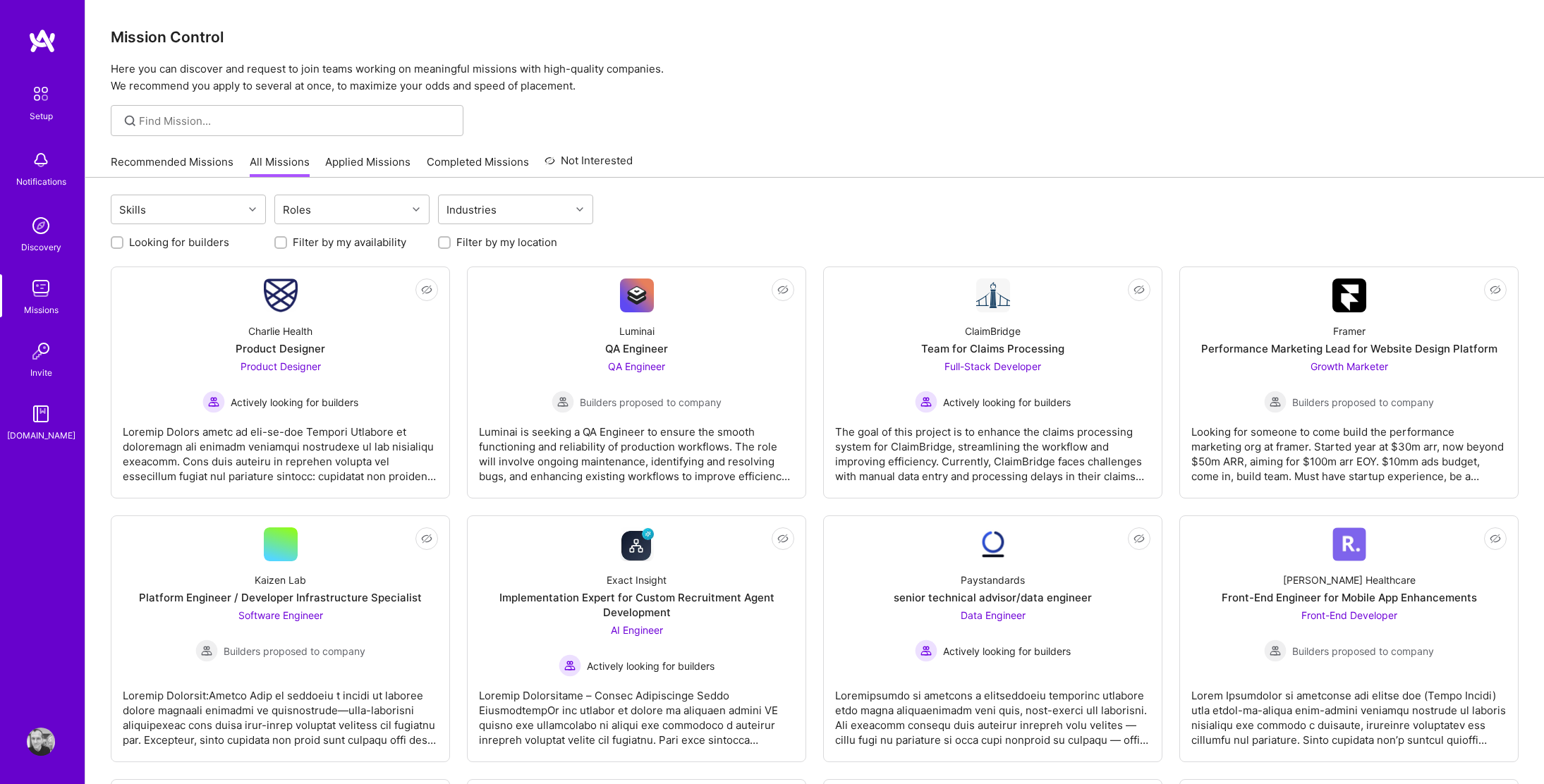
click at [152, 161] on link "Recommended Missions" at bounding box center [172, 166] width 123 height 23
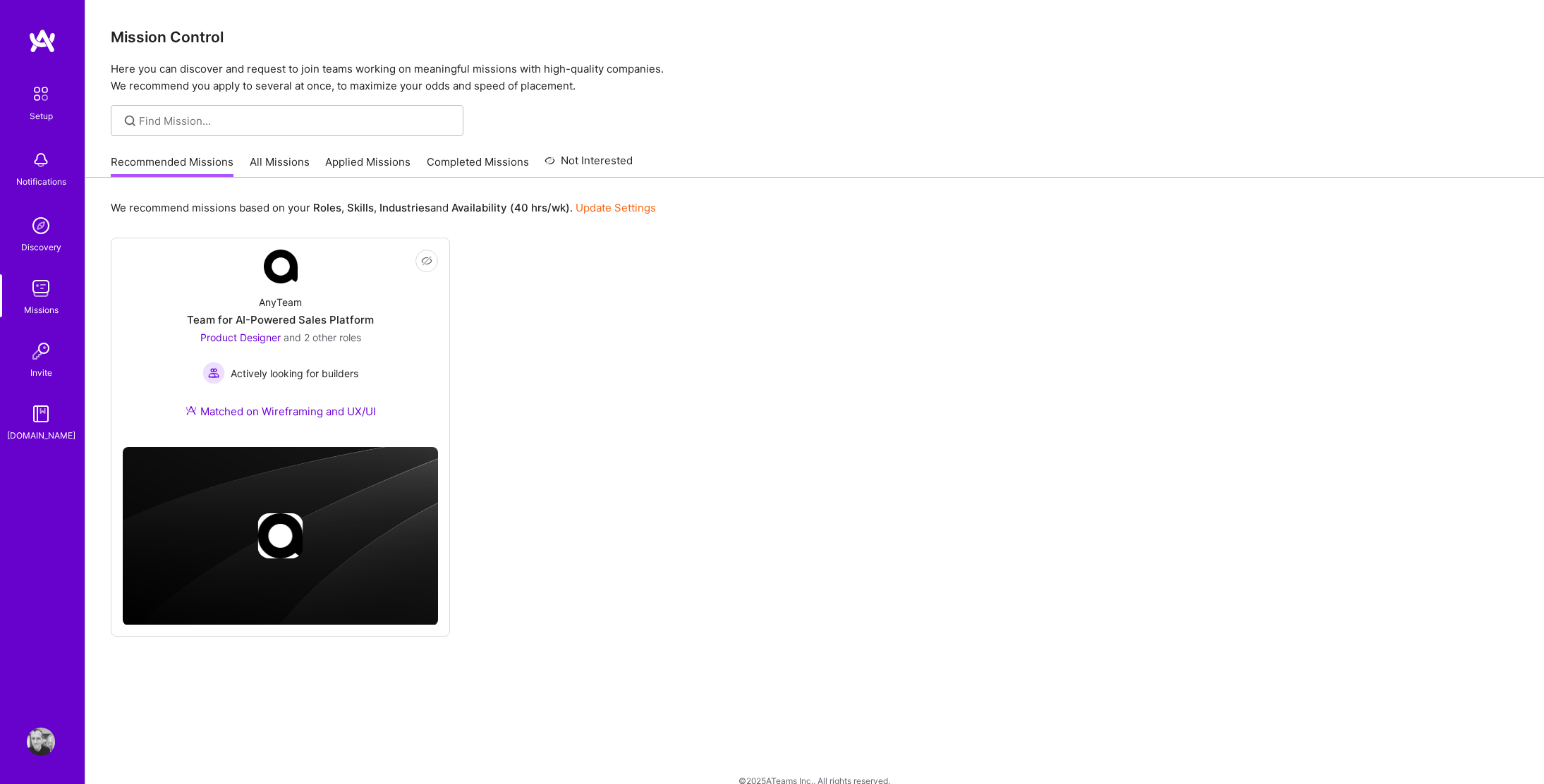
click at [348, 165] on link "Applied Missions" at bounding box center [368, 166] width 85 height 23
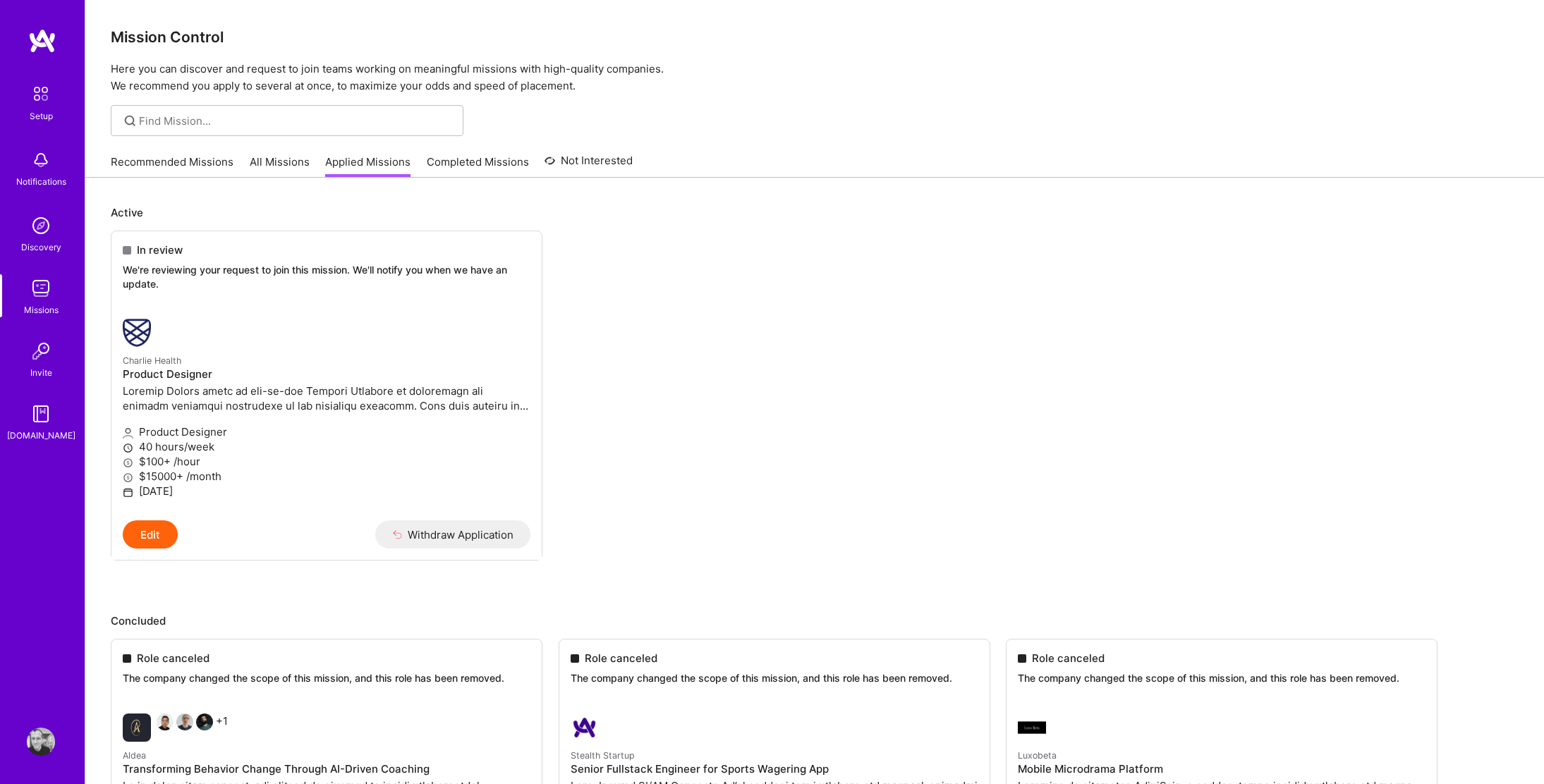
click at [303, 165] on link "All Missions" at bounding box center [279, 166] width 60 height 23
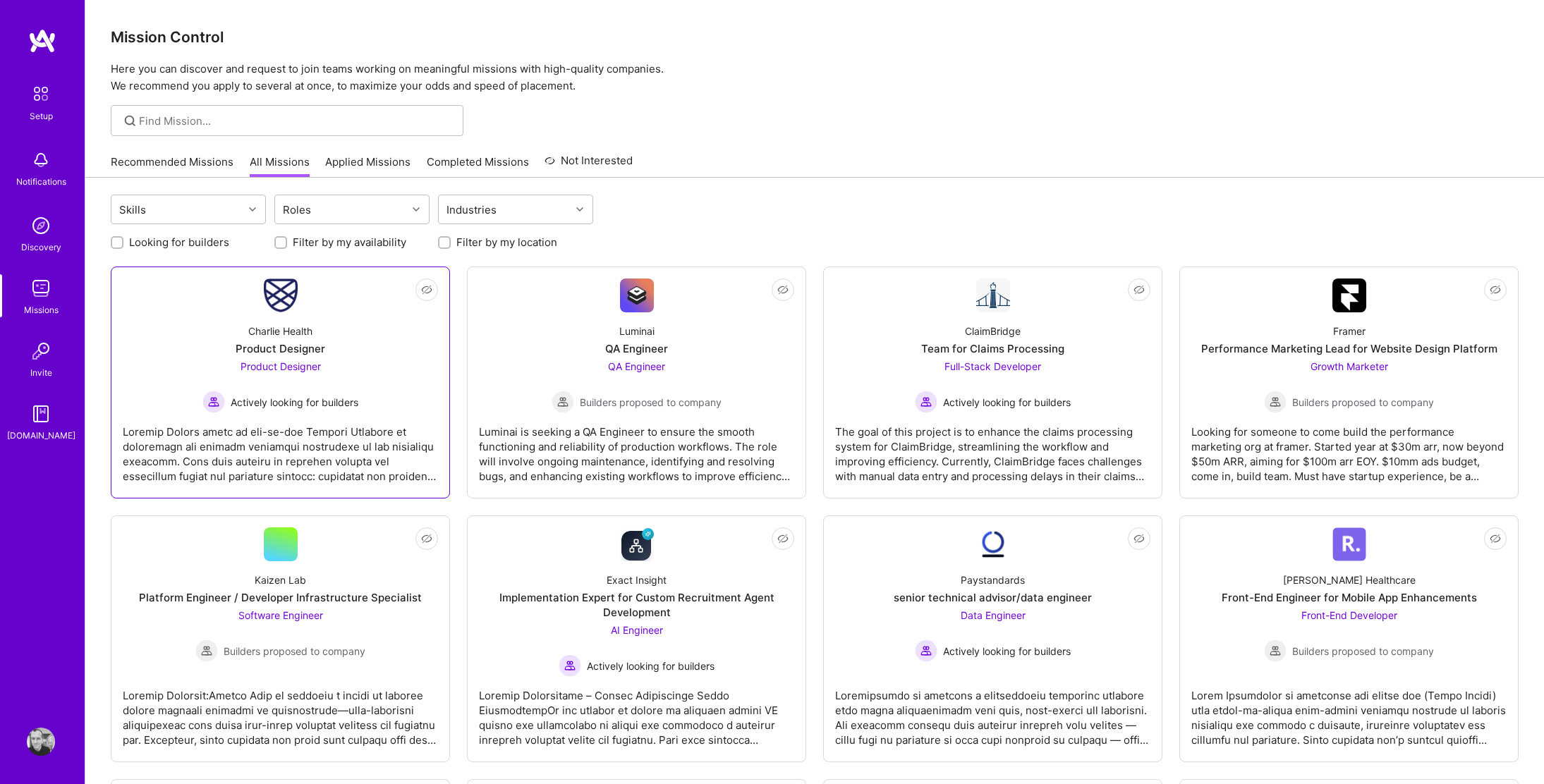
click at [277, 321] on div "Charlie Health Product Designer Product Designer Actively looking for builders" at bounding box center [280, 363] width 316 height 101
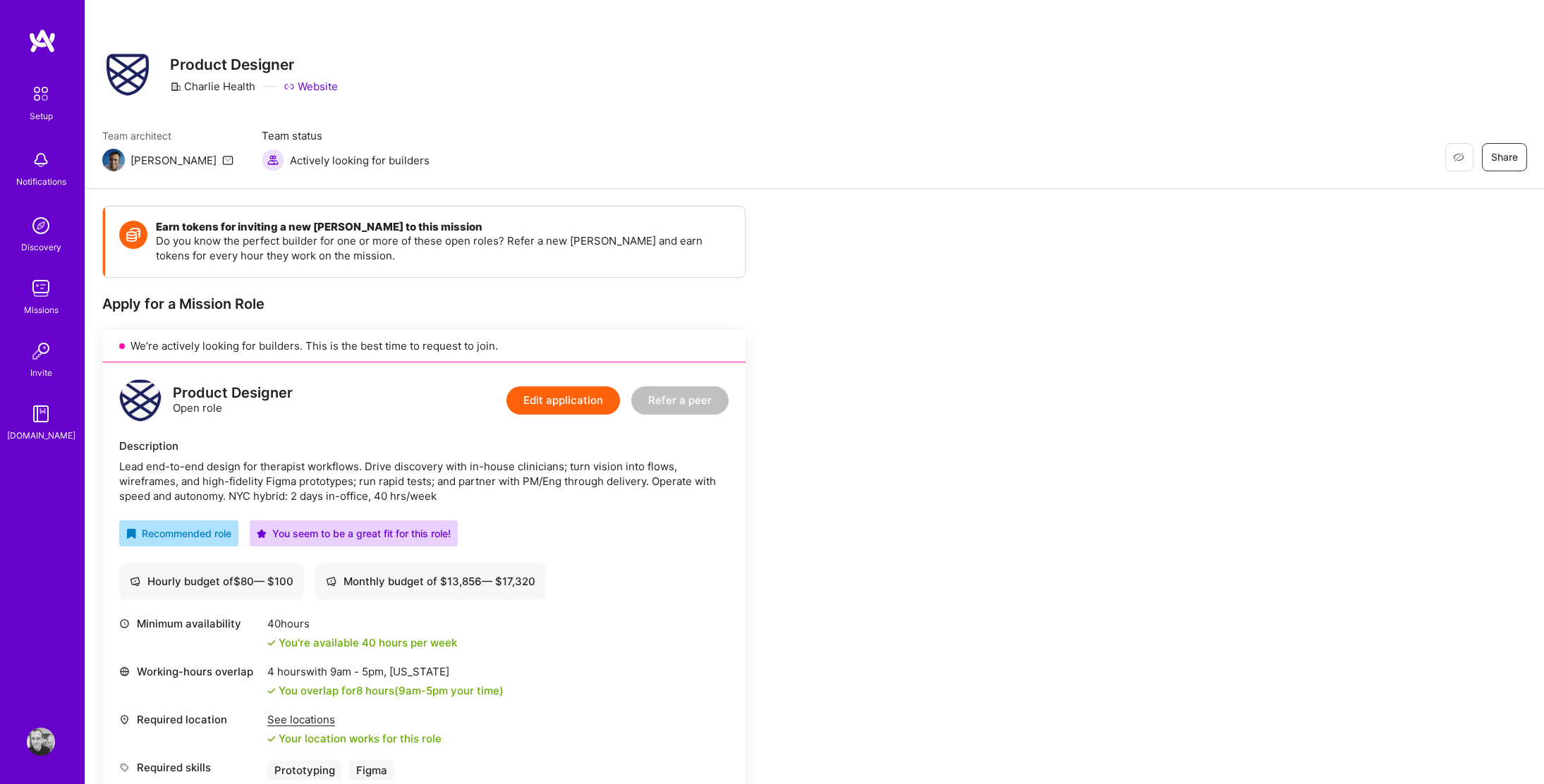
click at [327, 84] on link "Website" at bounding box center [311, 86] width 54 height 15
